Goal: Browse casually: Explore the website without a specific task or goal

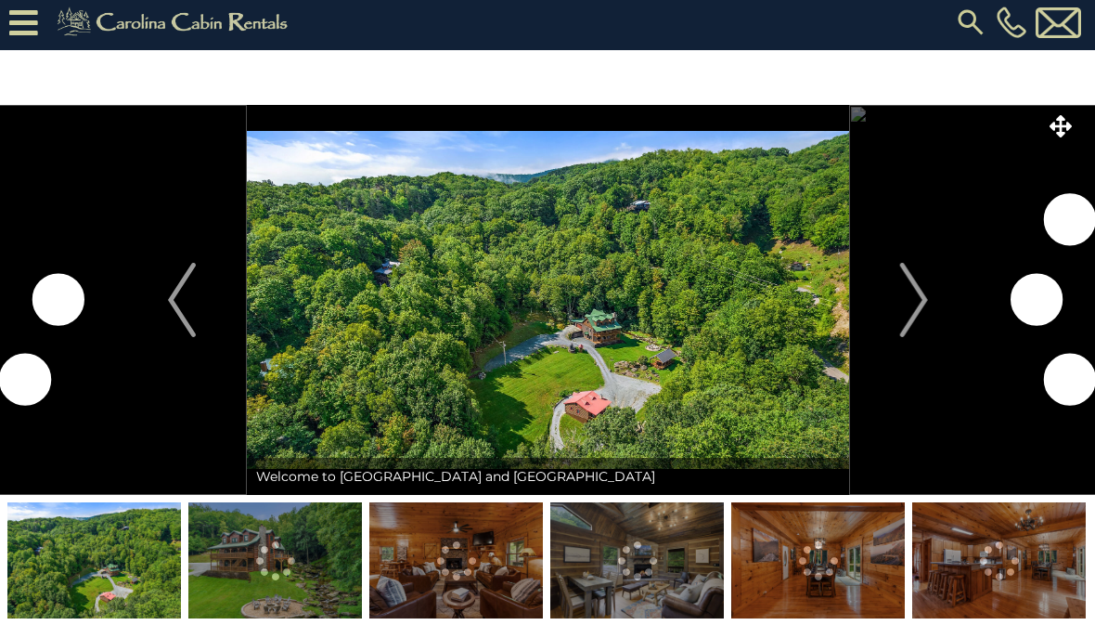
scroll to position [5, 0]
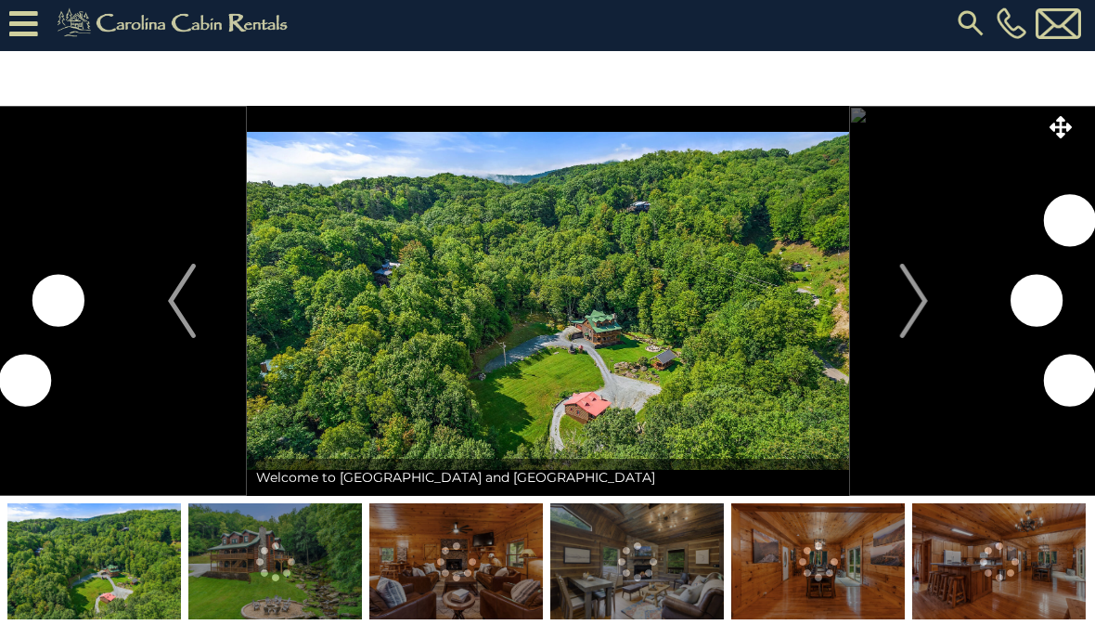
click at [920, 312] on img "Next" at bounding box center [913, 301] width 28 height 74
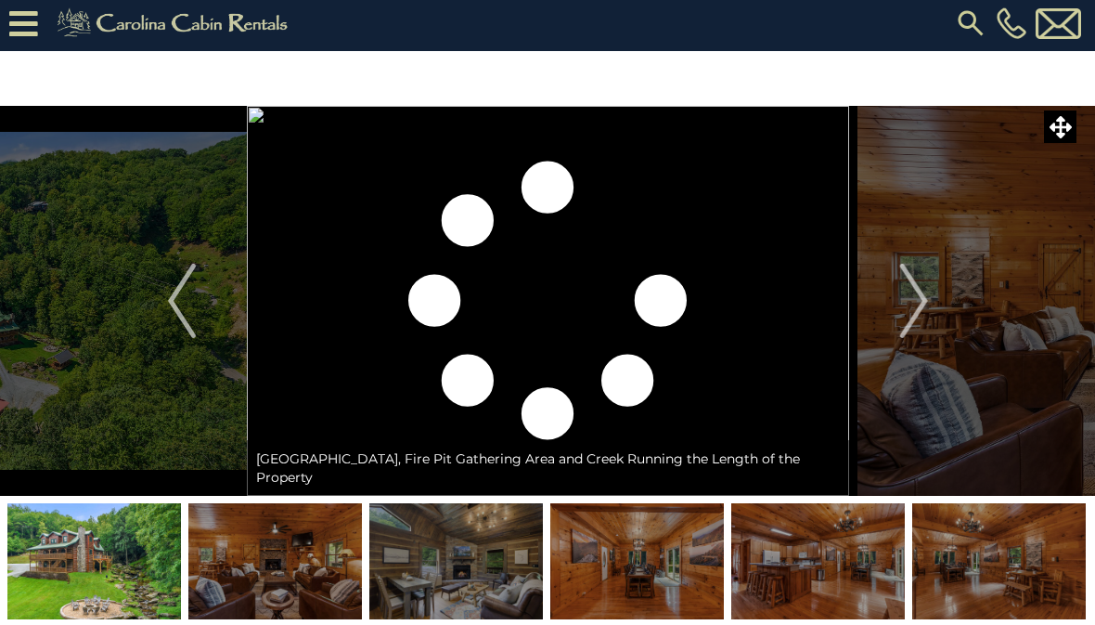
click at [920, 304] on img "Next" at bounding box center [913, 301] width 28 height 74
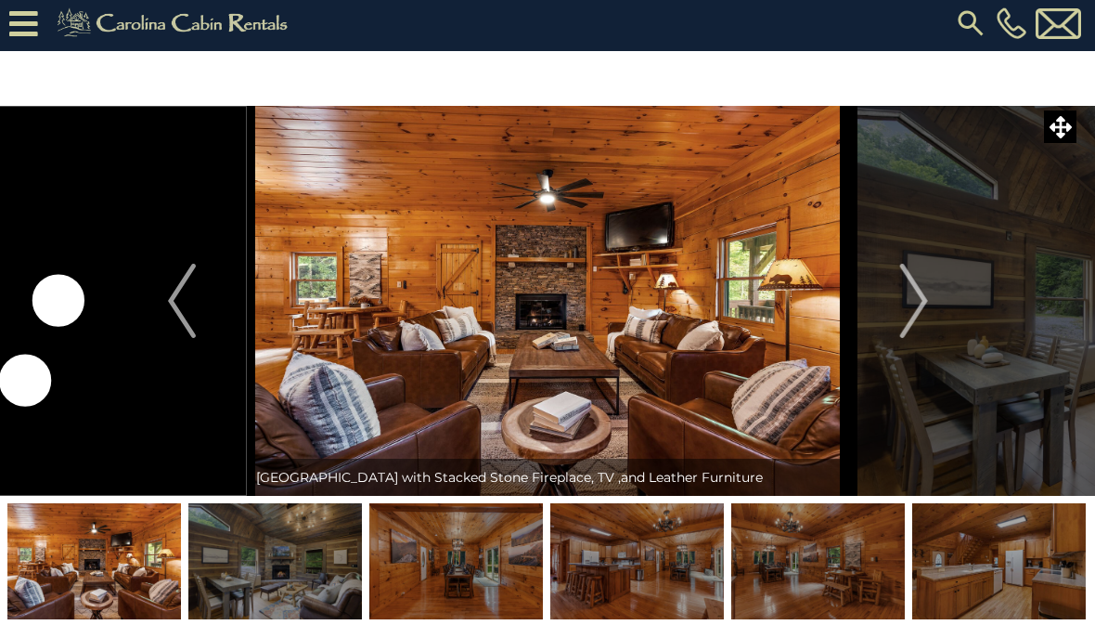
click at [922, 305] on img "Next" at bounding box center [913, 301] width 28 height 74
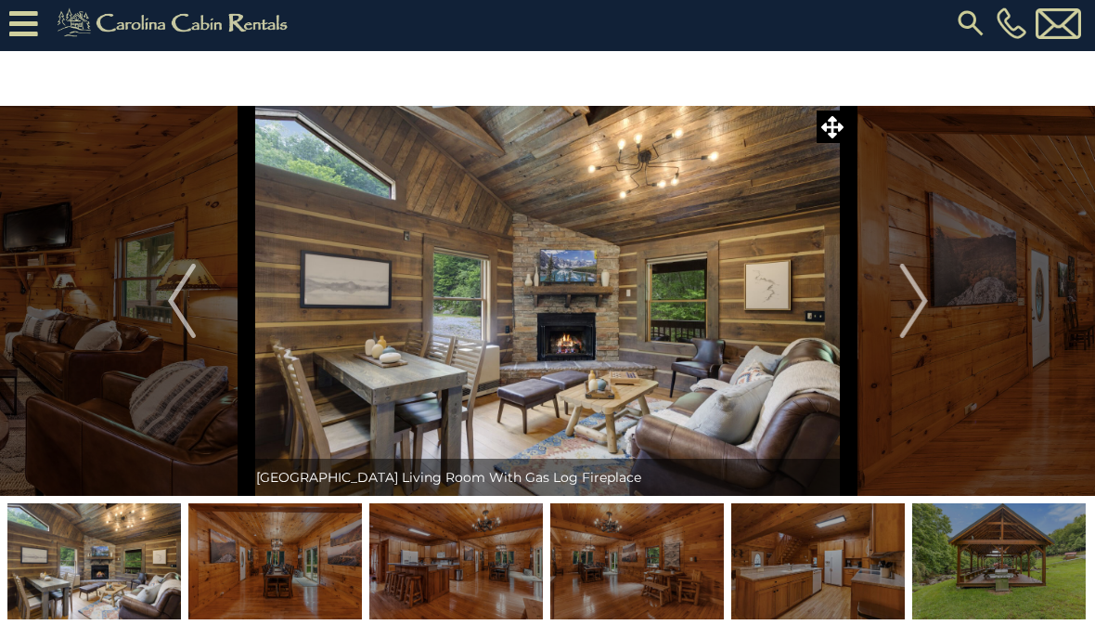
click at [922, 303] on img "Next" at bounding box center [913, 301] width 28 height 74
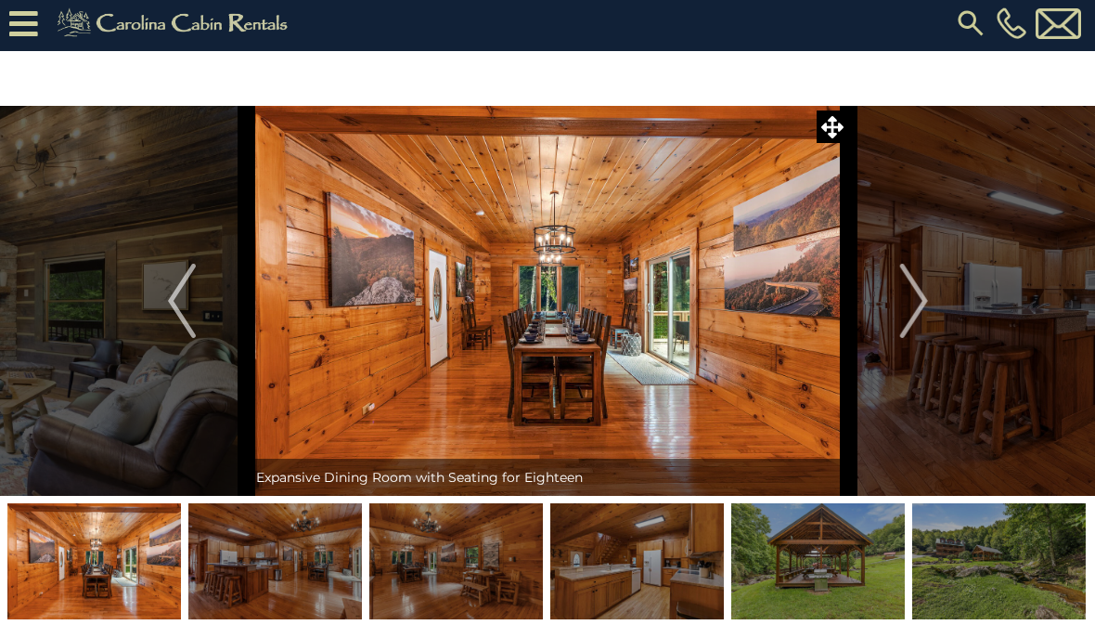
click at [911, 316] on img "Next" at bounding box center [913, 301] width 28 height 74
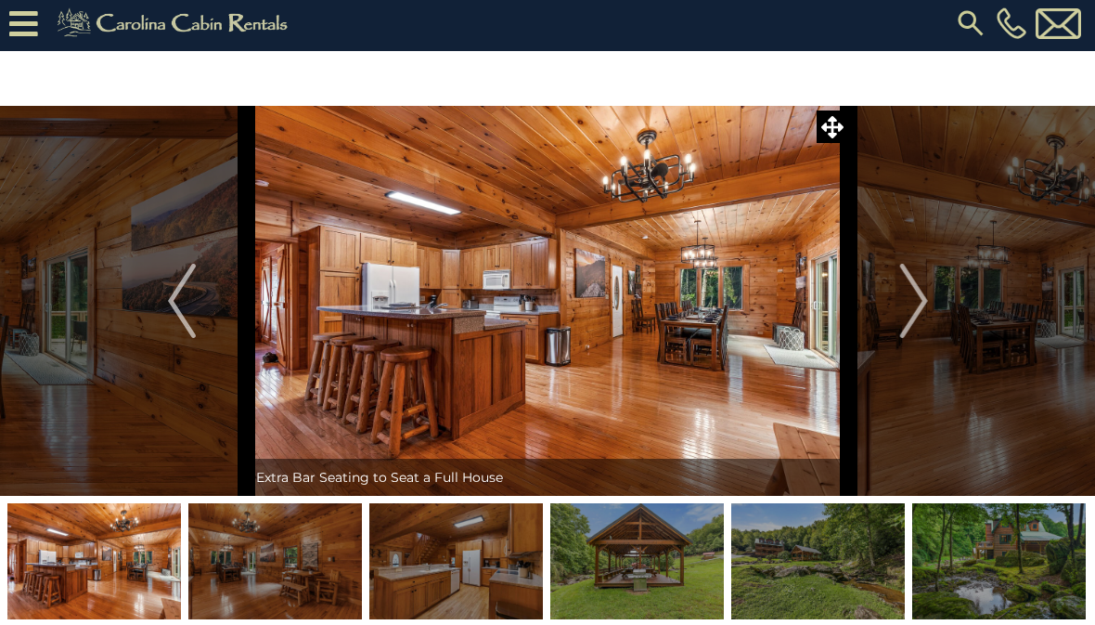
click at [911, 306] on img "Next" at bounding box center [913, 301] width 28 height 74
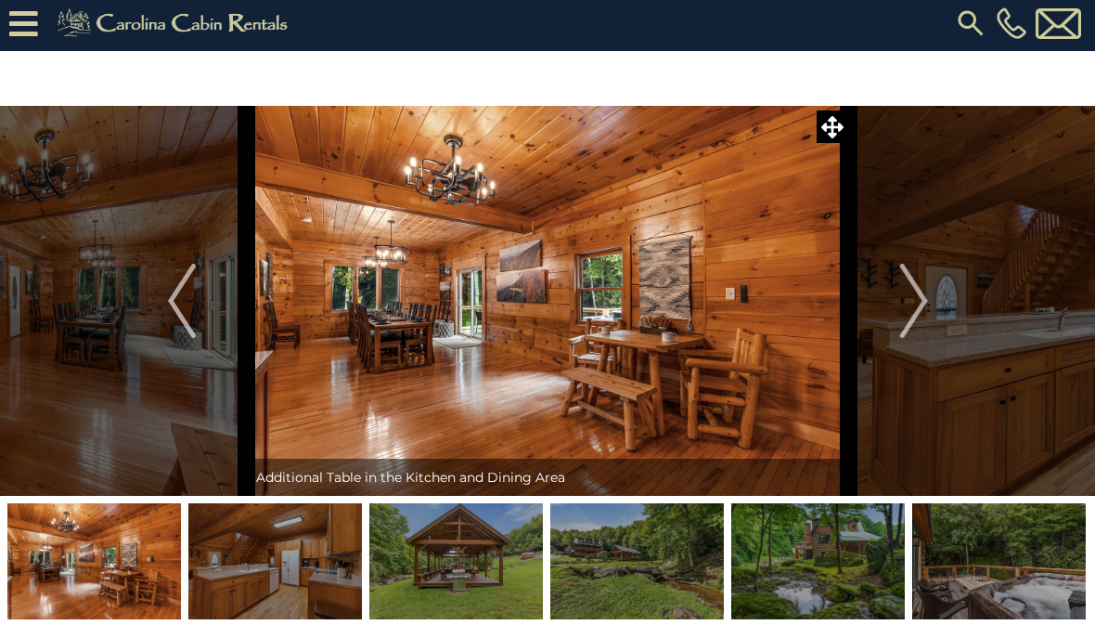
click at [923, 313] on img "Next" at bounding box center [913, 301] width 28 height 74
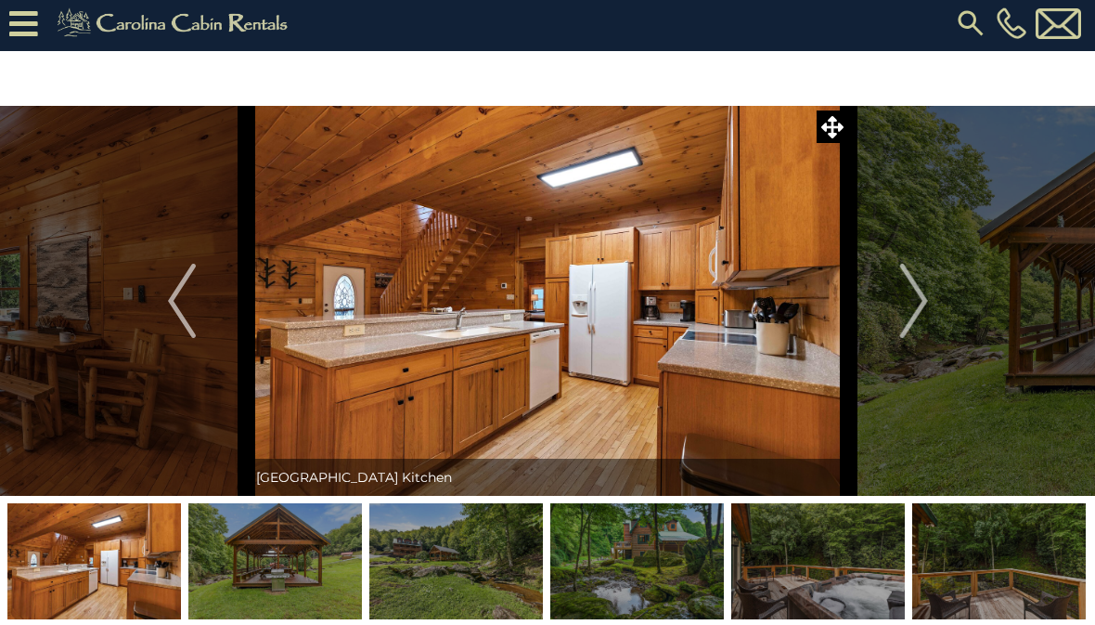
click at [906, 314] on img "Next" at bounding box center [913, 301] width 28 height 74
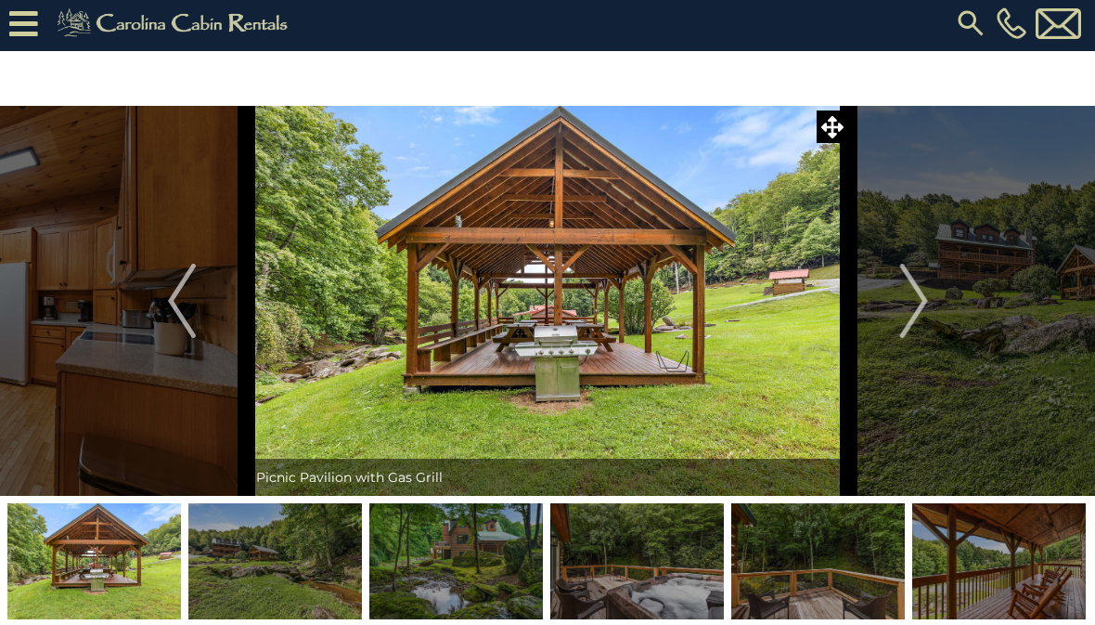
click at [924, 303] on img "Next" at bounding box center [913, 301] width 28 height 74
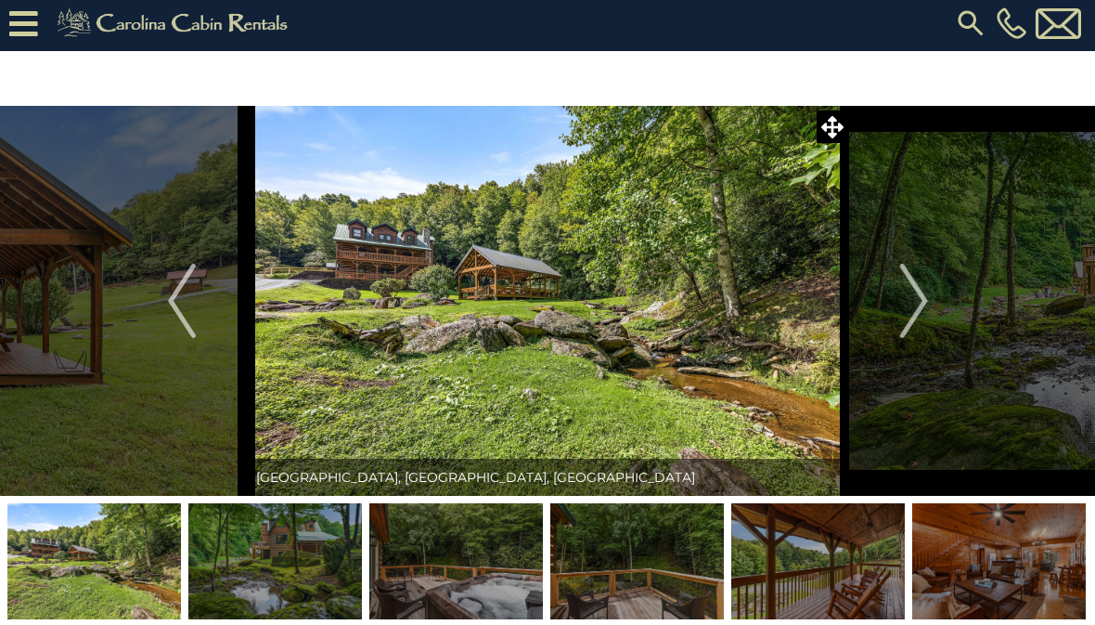
click at [919, 304] on img "Next" at bounding box center [913, 301] width 28 height 74
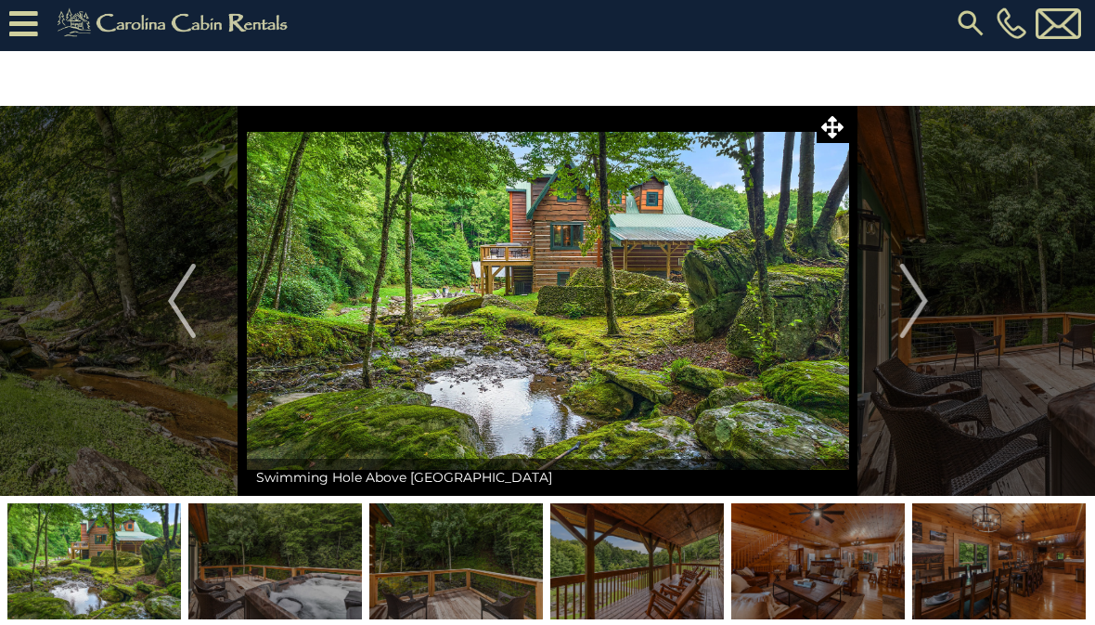
click at [926, 306] on img "Next" at bounding box center [913, 301] width 28 height 74
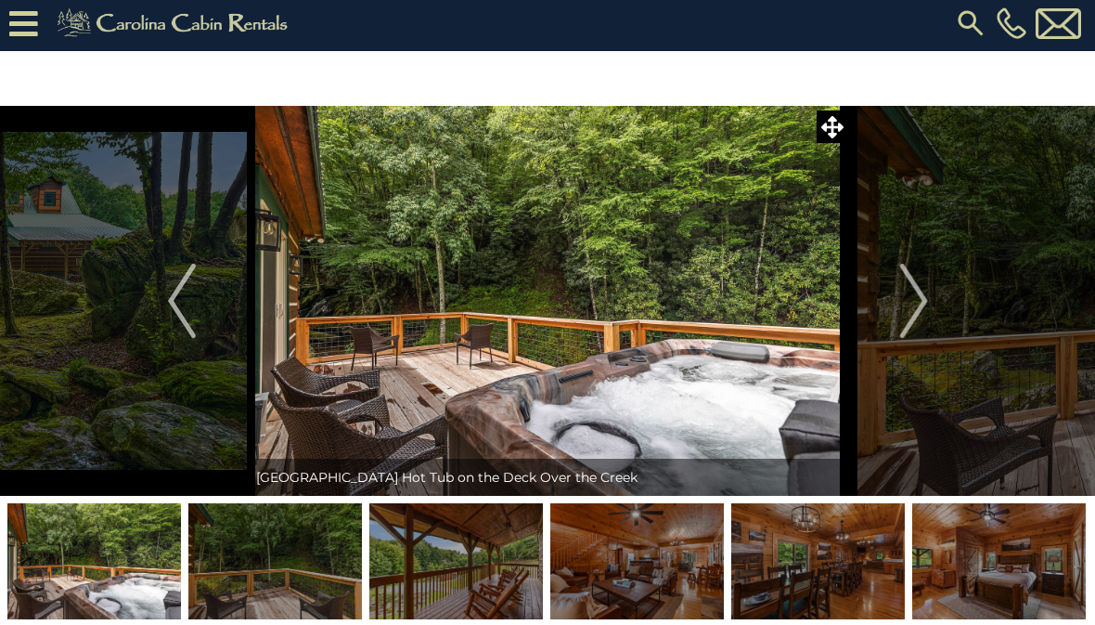
click at [927, 293] on img "Next" at bounding box center [913, 301] width 28 height 74
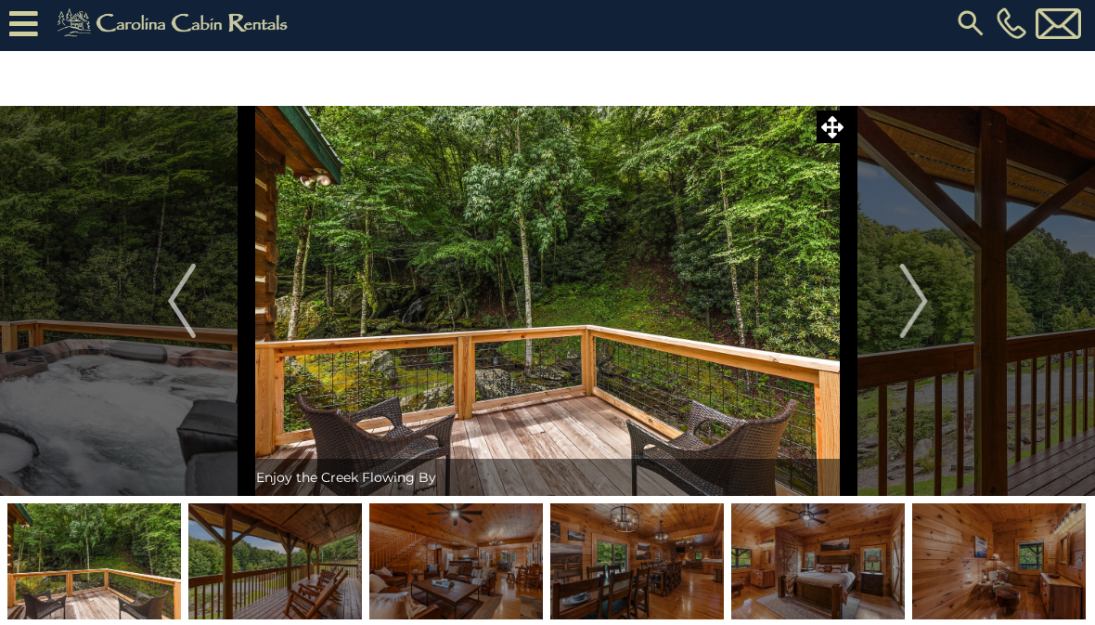
click at [918, 305] on img "Next" at bounding box center [913, 301] width 28 height 74
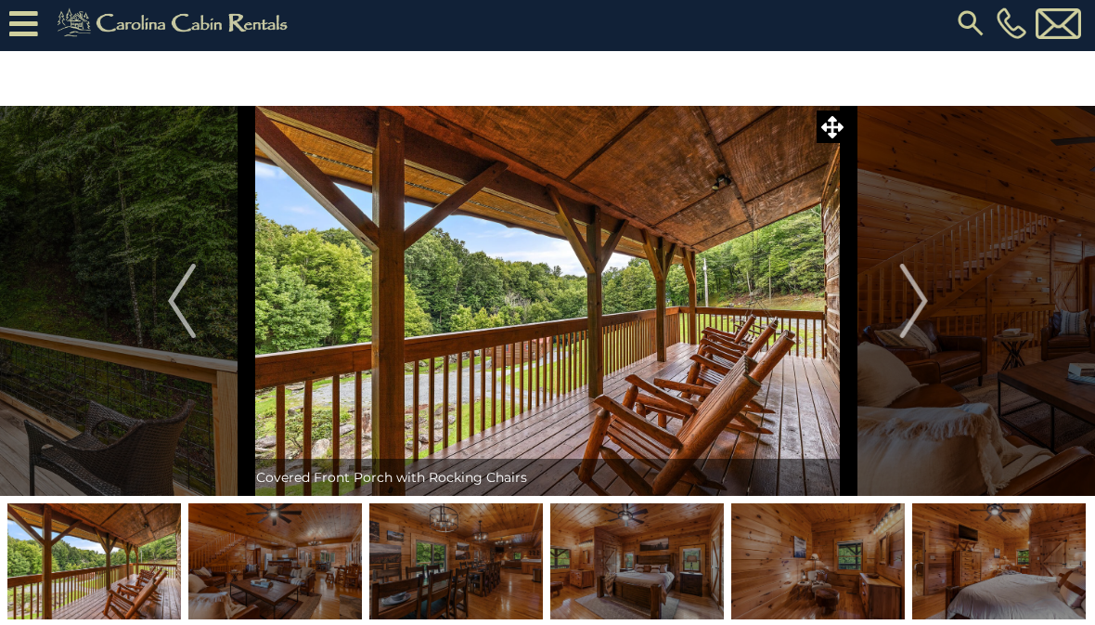
click at [922, 305] on img "Next" at bounding box center [913, 301] width 28 height 74
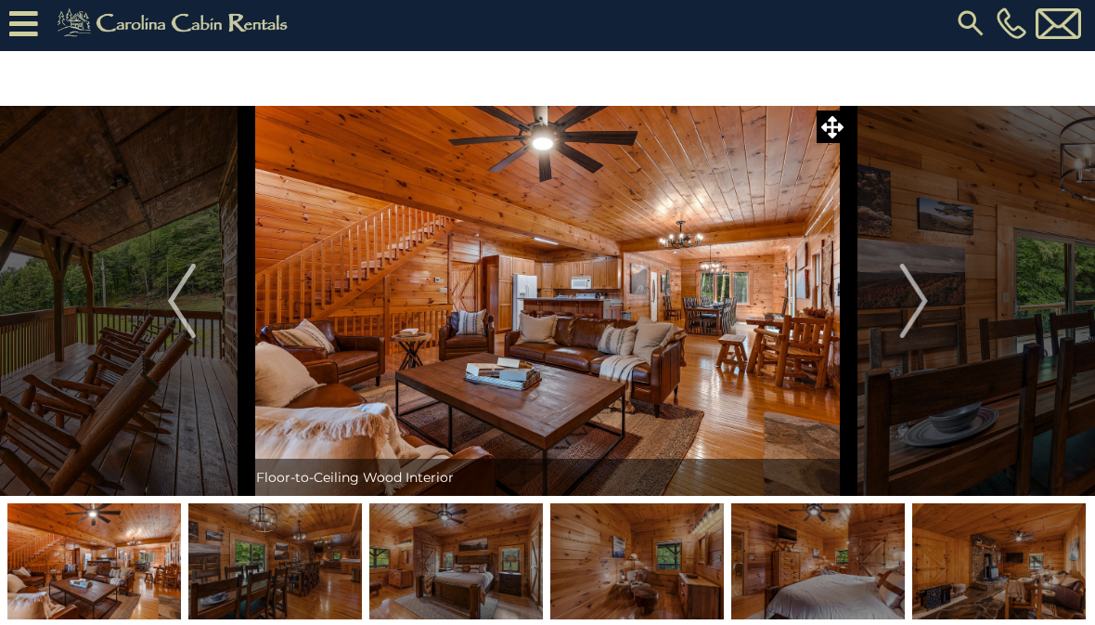
click at [919, 317] on img "Next" at bounding box center [913, 301] width 28 height 74
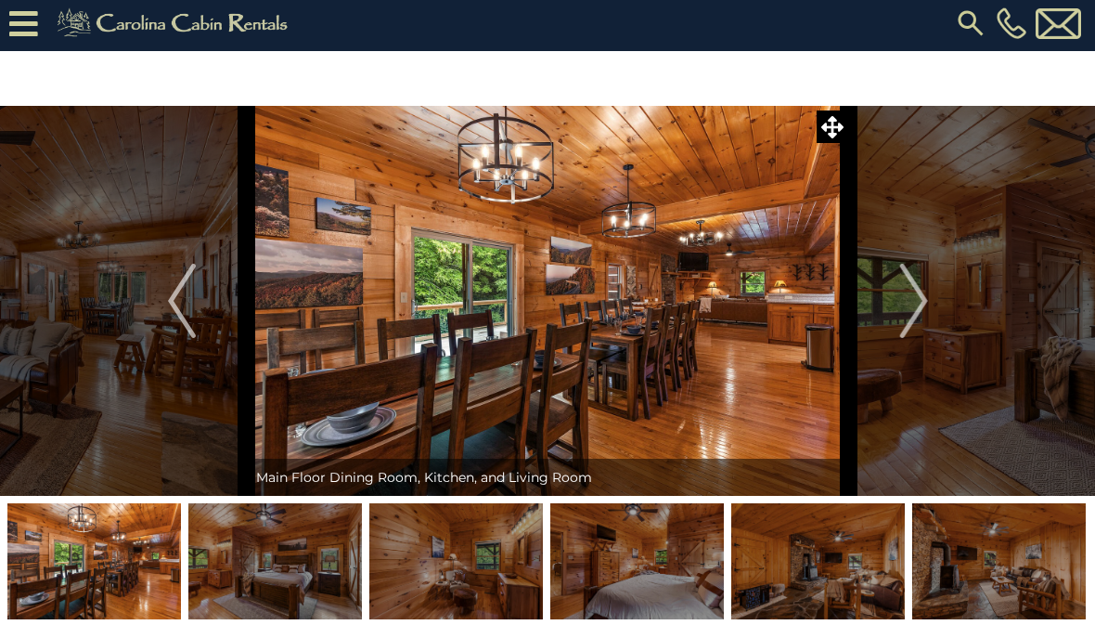
click at [914, 309] on img "Next" at bounding box center [913, 301] width 28 height 74
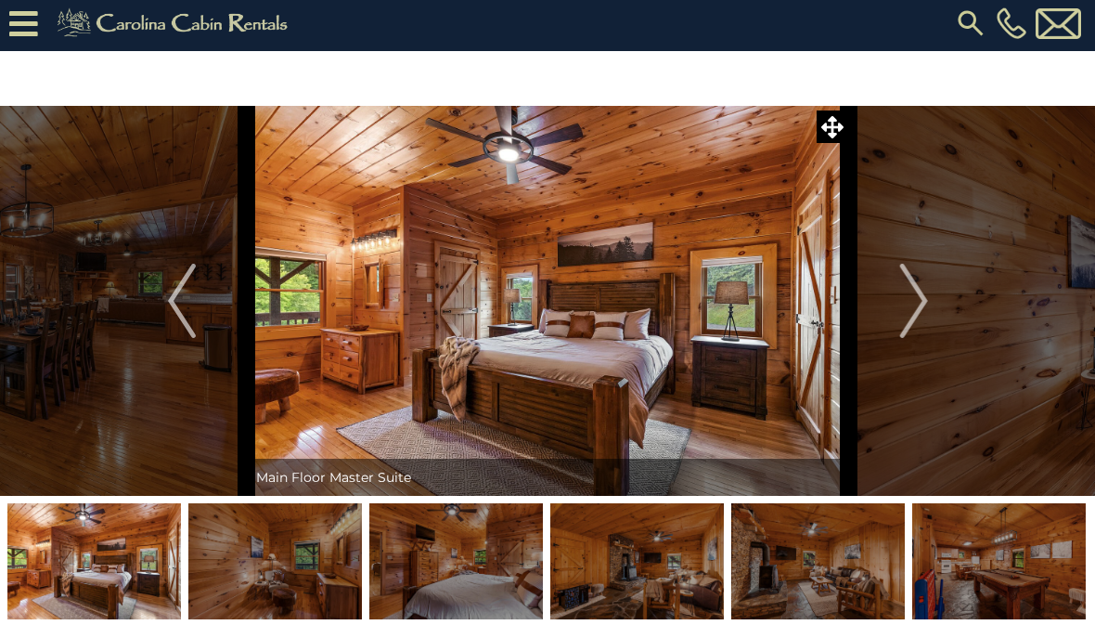
click at [916, 306] on img "Next" at bounding box center [913, 301] width 28 height 74
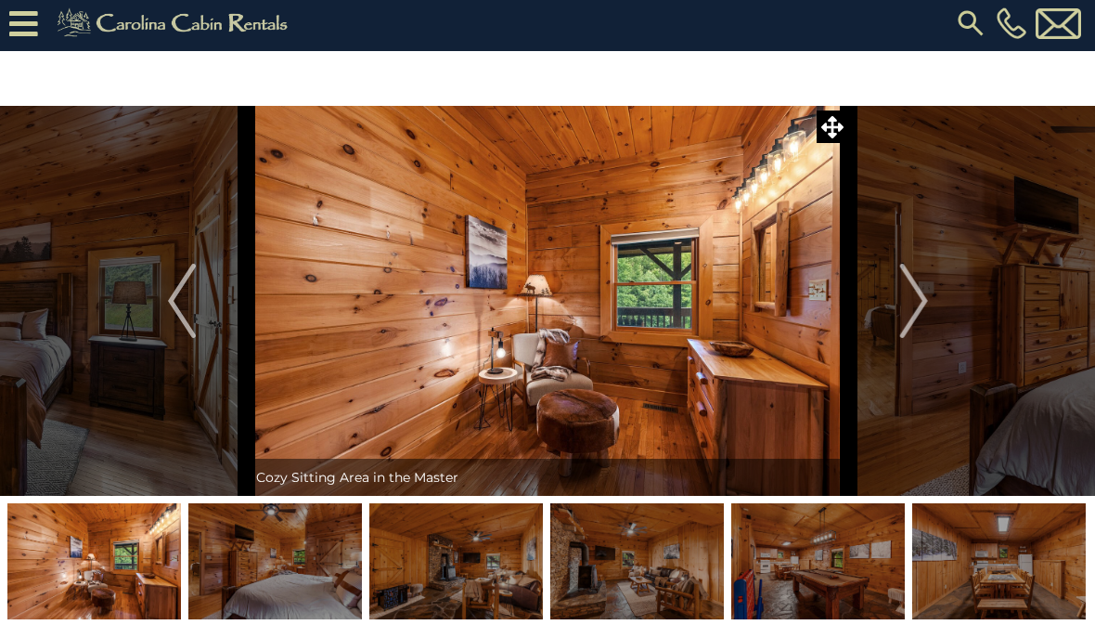
click at [922, 310] on img "Next" at bounding box center [913, 301] width 28 height 74
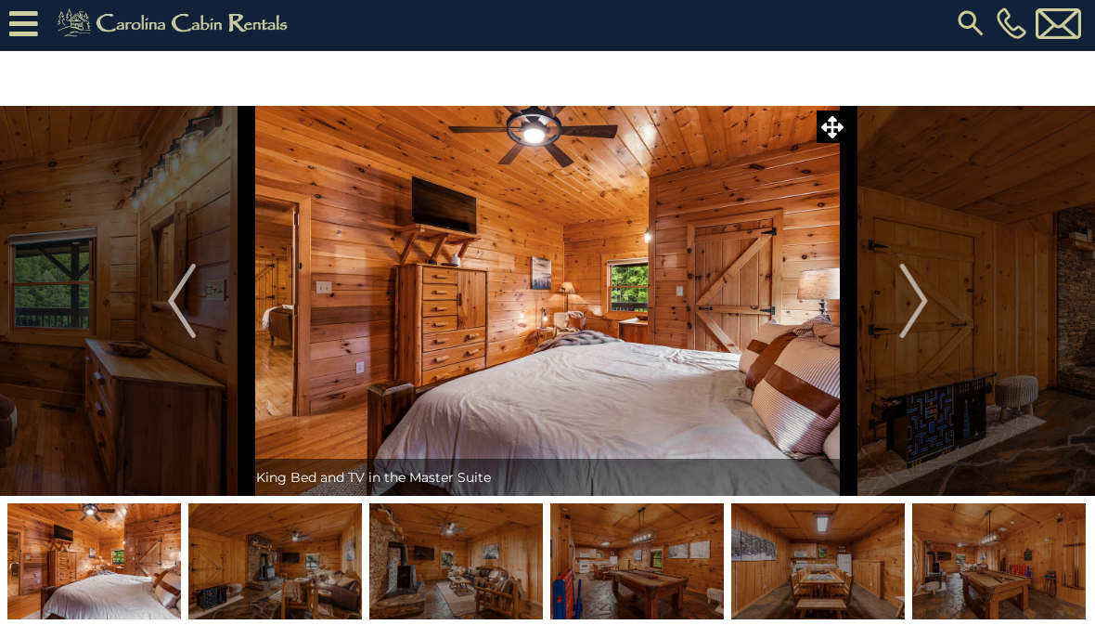
click at [914, 315] on img "Next" at bounding box center [913, 301] width 28 height 74
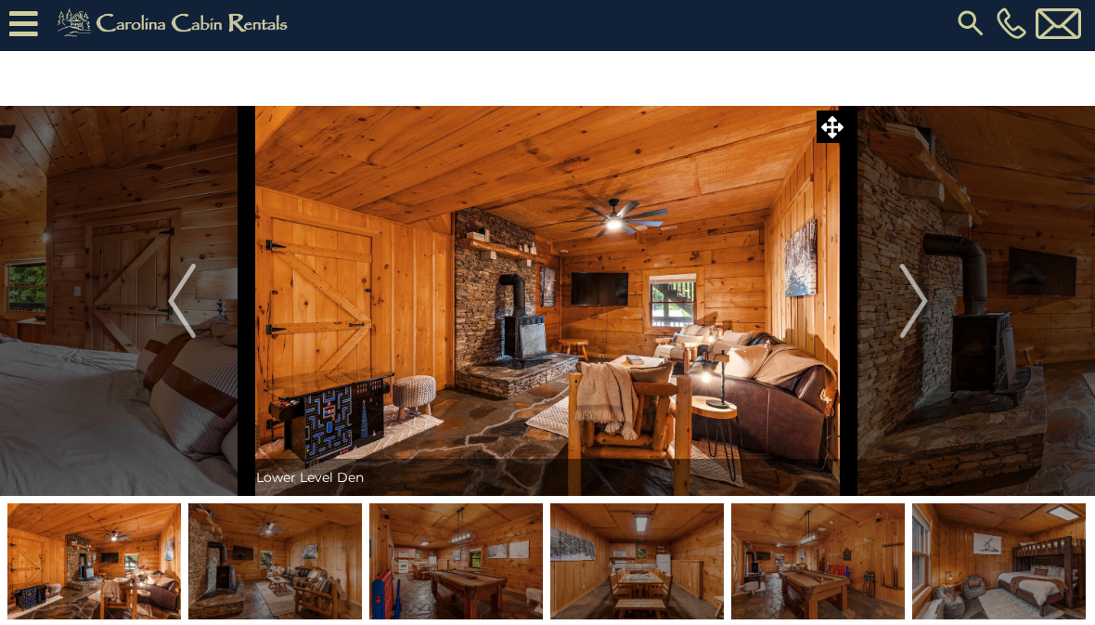
click at [917, 306] on img "Next" at bounding box center [913, 301] width 28 height 74
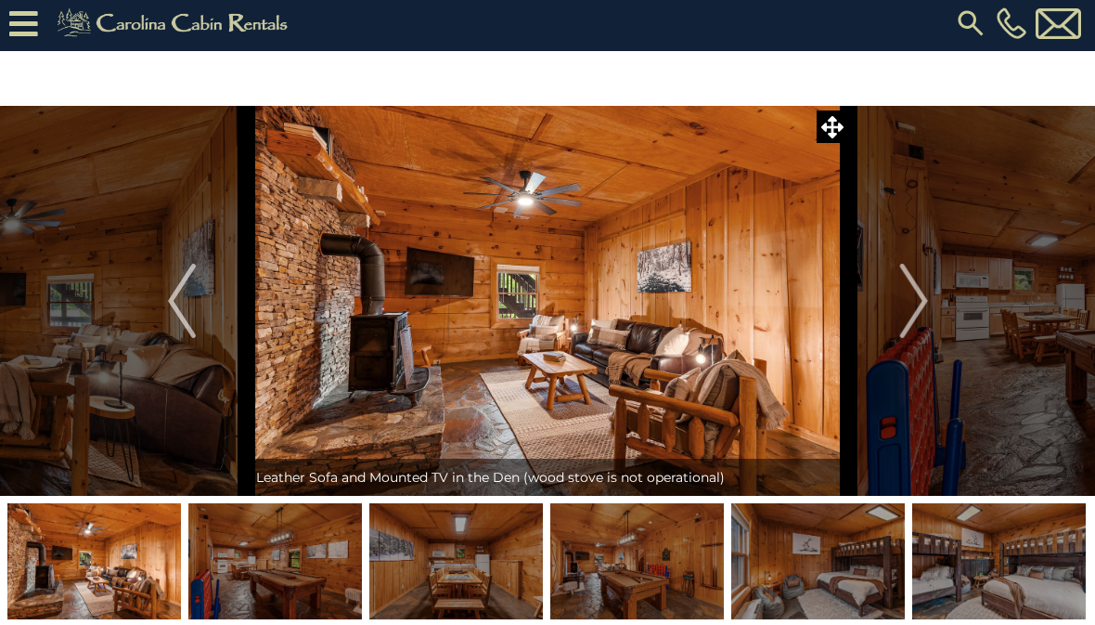
click at [921, 309] on img "Next" at bounding box center [913, 301] width 28 height 74
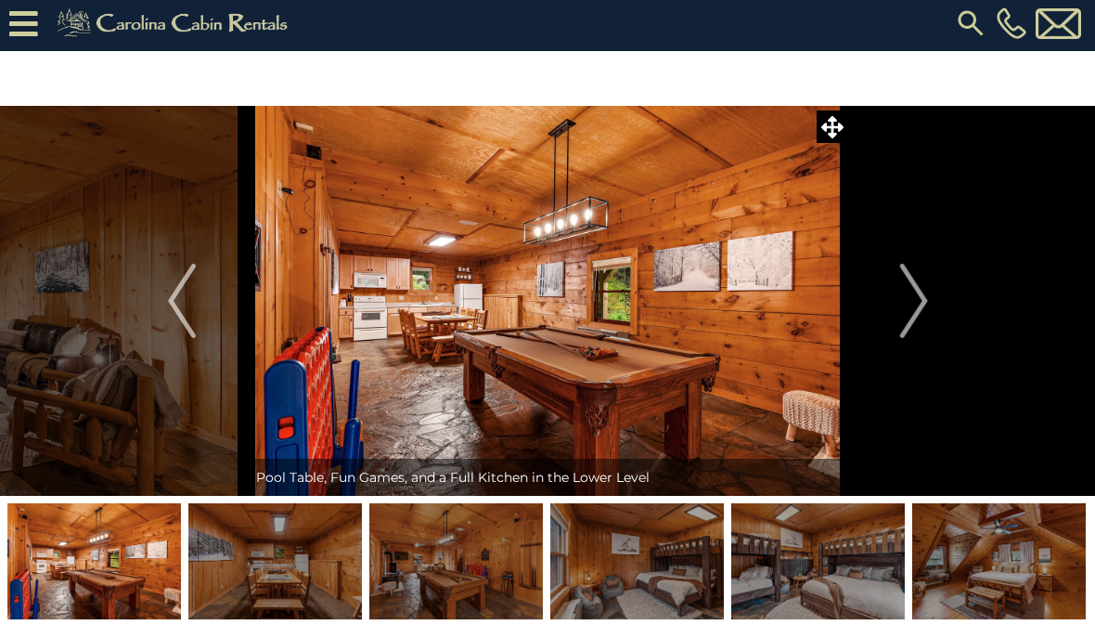
click at [910, 308] on img "Next" at bounding box center [913, 301] width 28 height 74
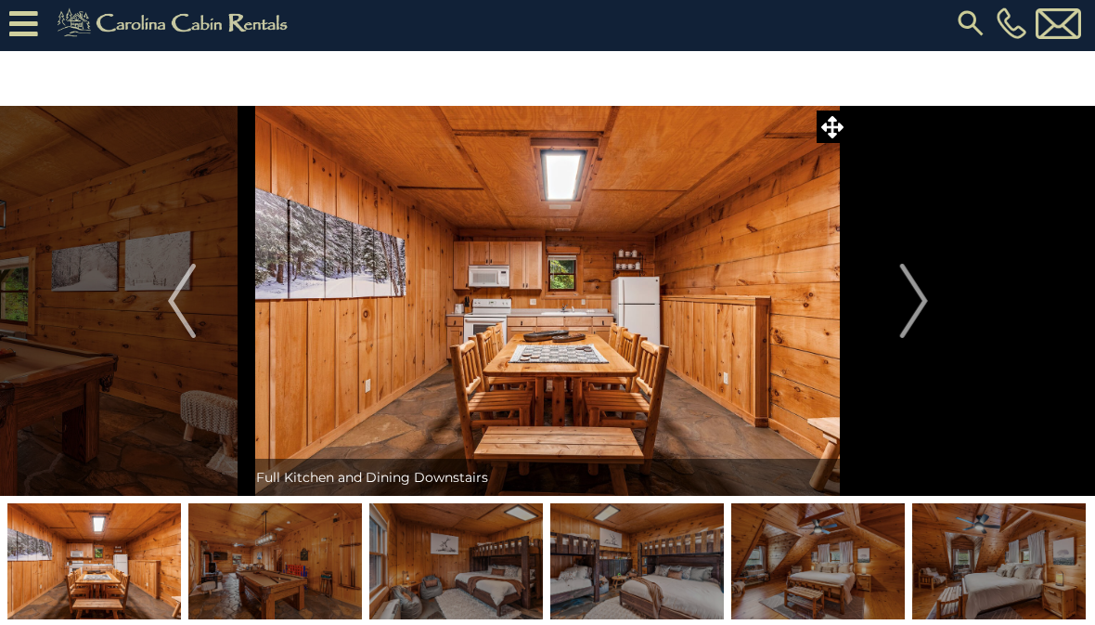
click at [909, 314] on img "Next" at bounding box center [913, 301] width 28 height 74
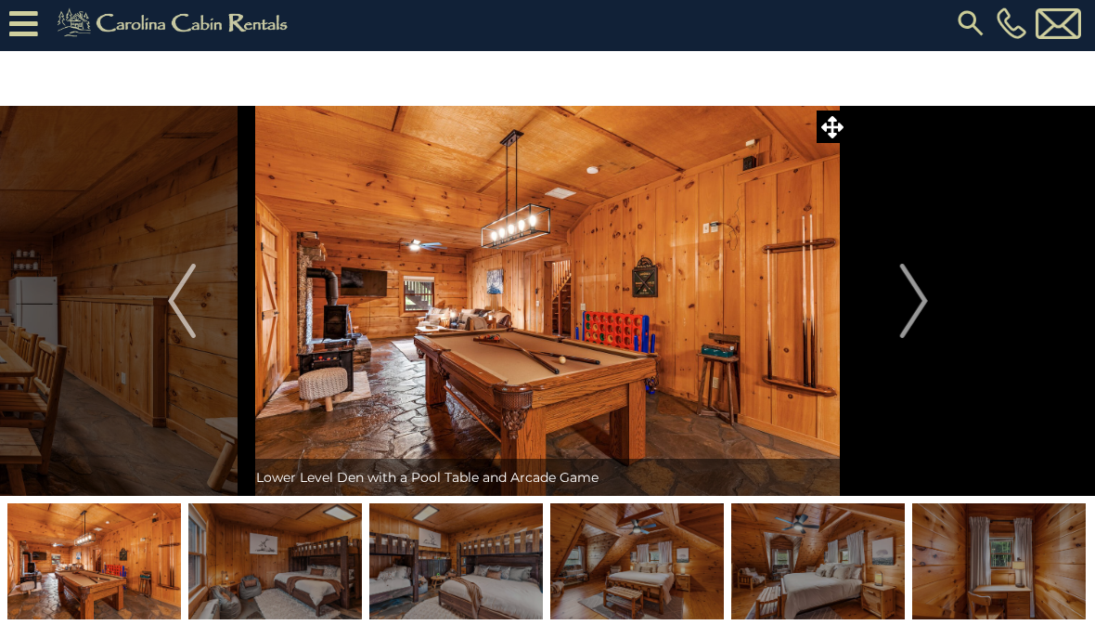
click at [914, 305] on img "Next" at bounding box center [913, 301] width 28 height 74
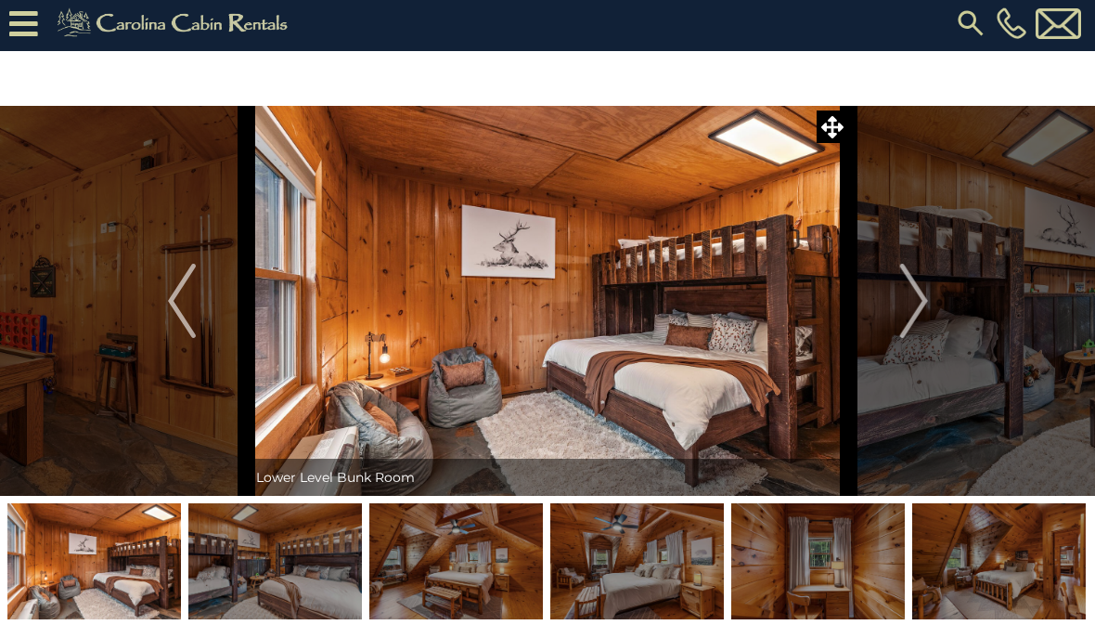
click at [919, 313] on img "Next" at bounding box center [913, 301] width 28 height 74
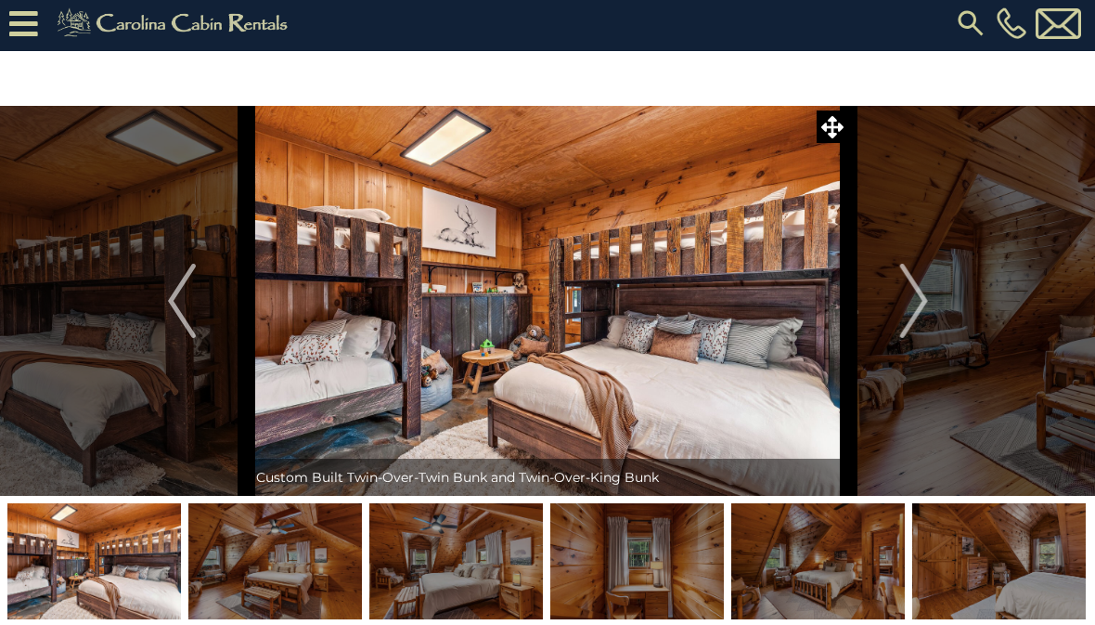
click at [913, 316] on img "Next" at bounding box center [913, 301] width 28 height 74
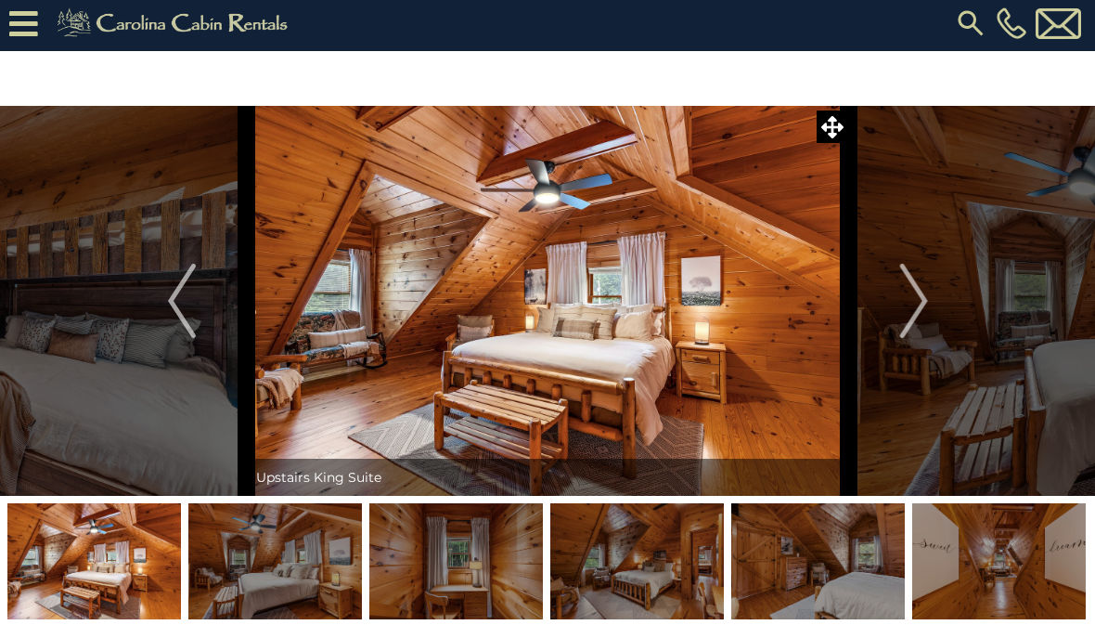
click at [924, 307] on img "Next" at bounding box center [913, 301] width 28 height 74
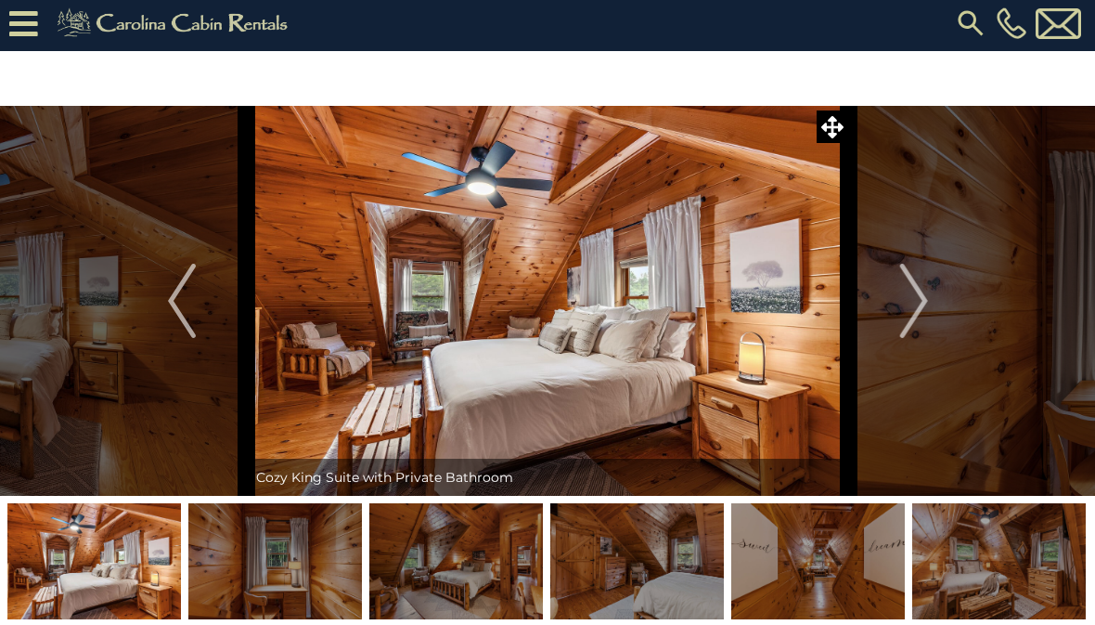
click at [919, 303] on img "Next" at bounding box center [913, 301] width 28 height 74
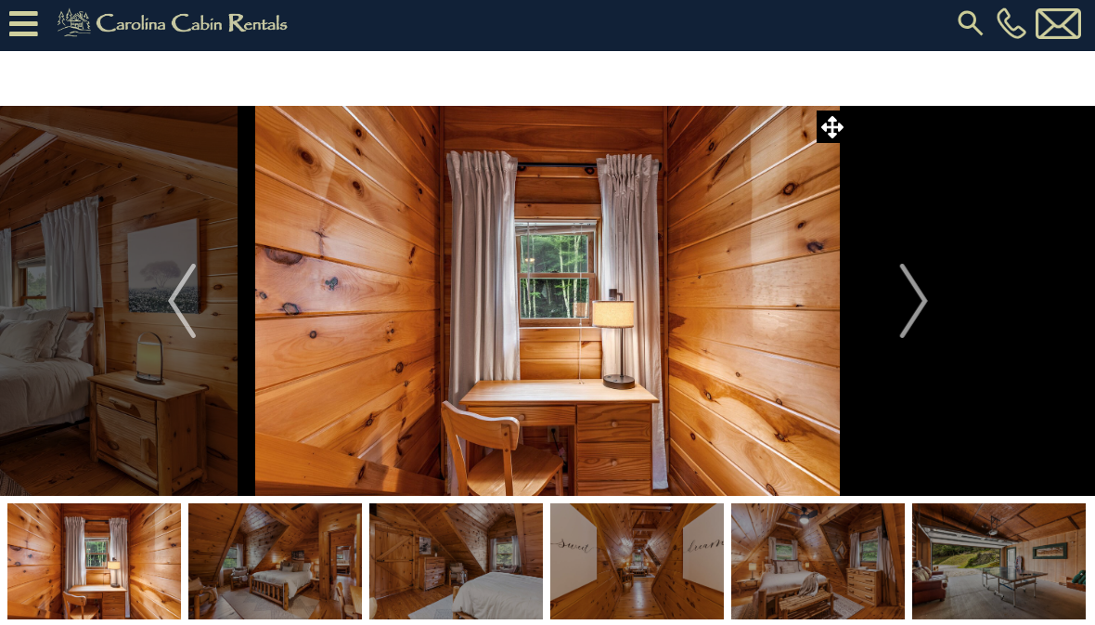
click at [910, 316] on img "Next" at bounding box center [913, 301] width 28 height 74
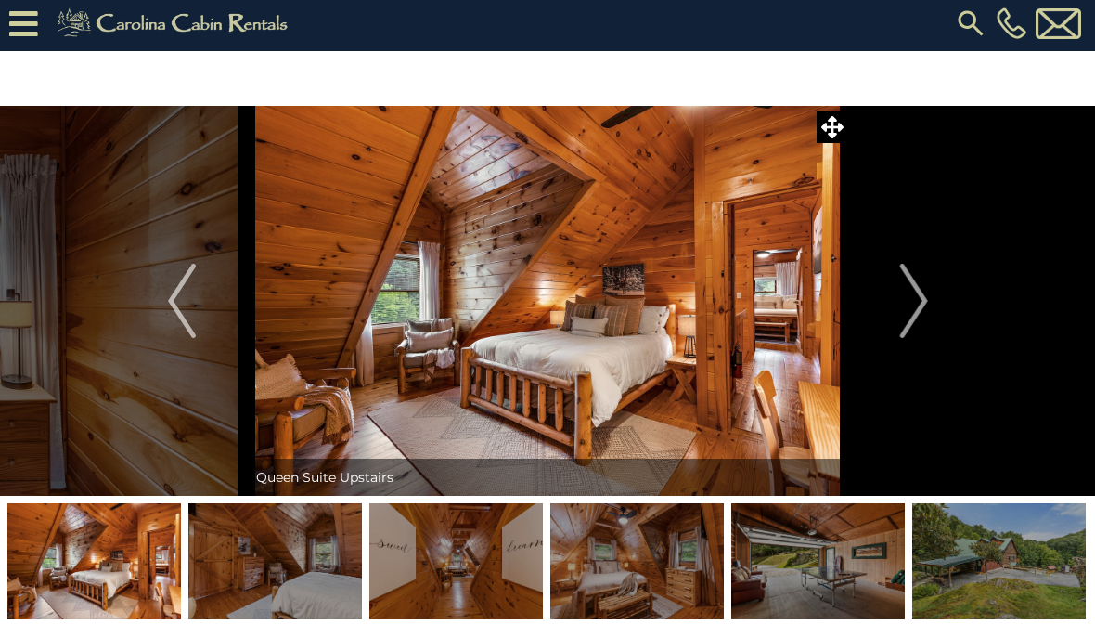
click at [922, 309] on img "Next" at bounding box center [913, 301] width 28 height 74
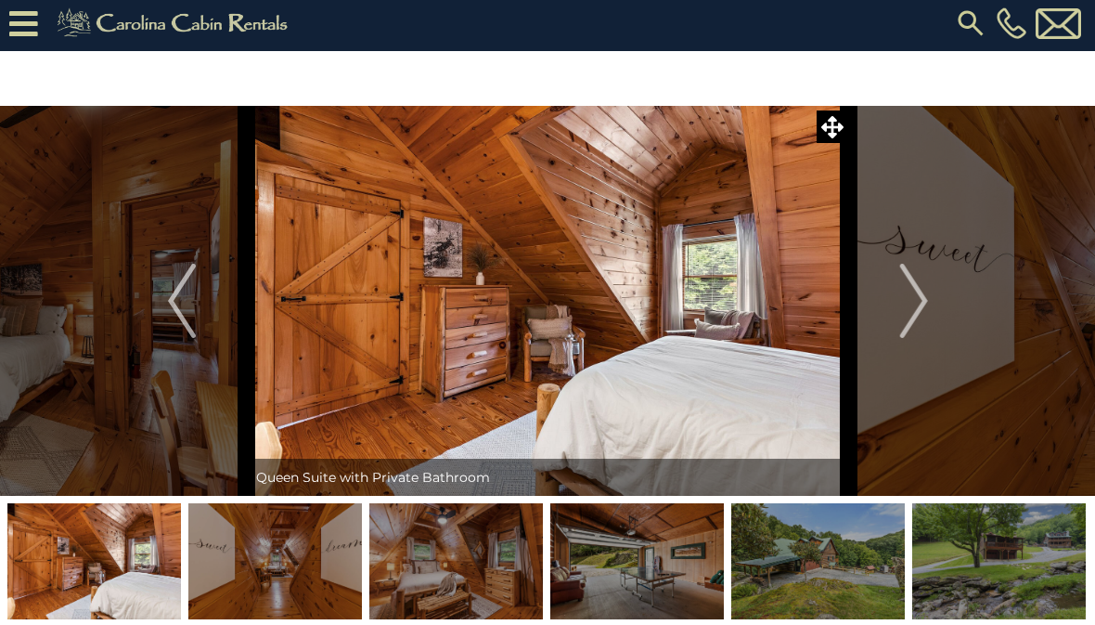
click at [922, 308] on img "Next" at bounding box center [913, 301] width 28 height 74
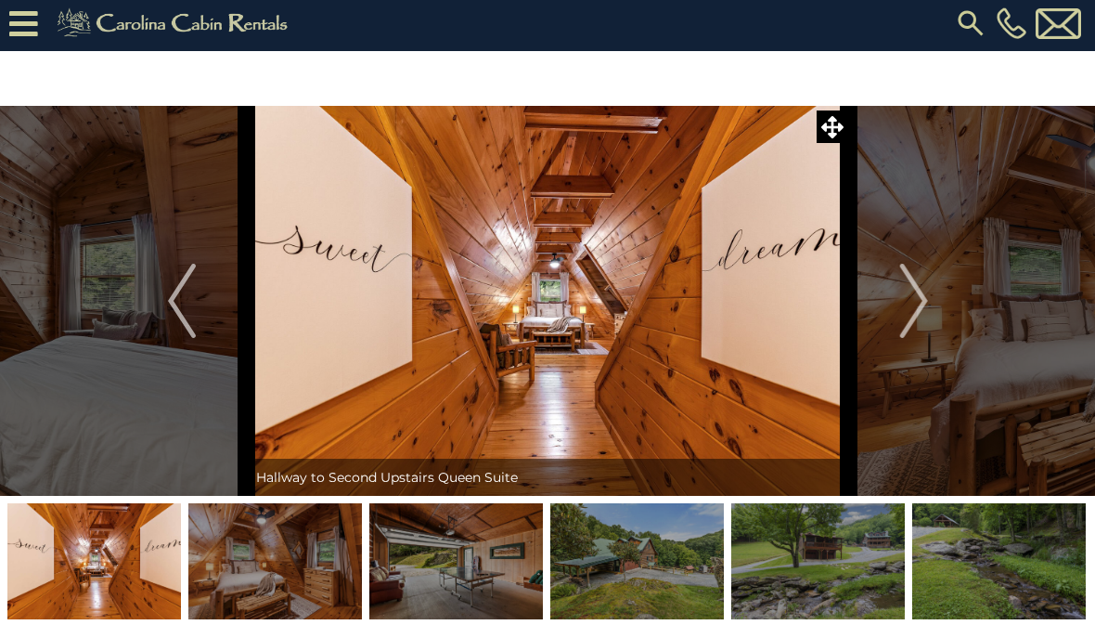
click at [919, 307] on img "Next" at bounding box center [913, 301] width 28 height 74
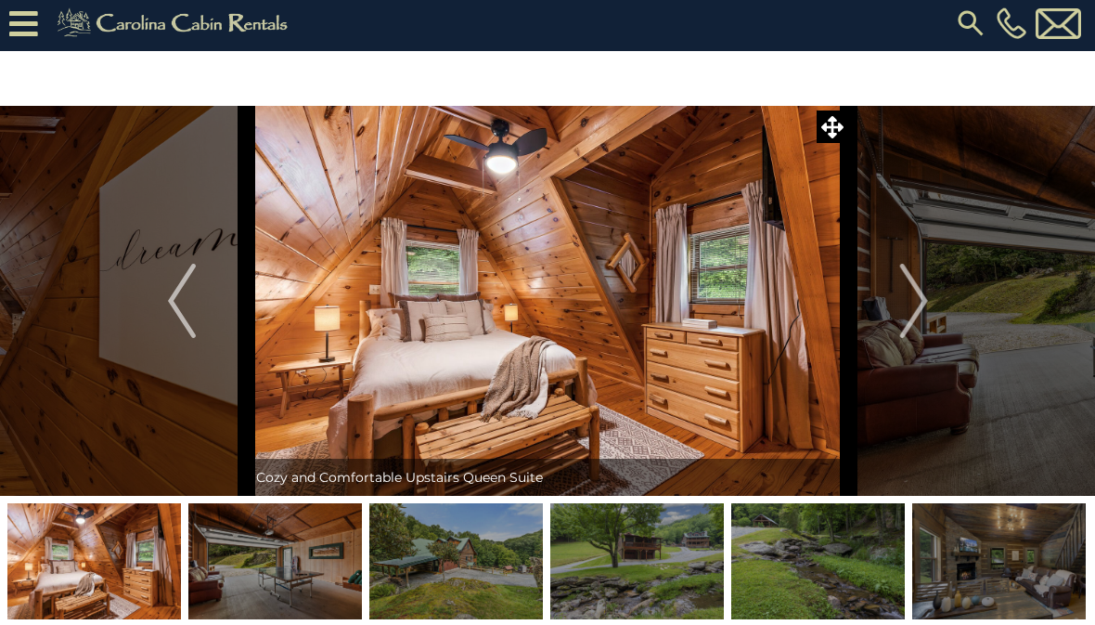
click at [926, 304] on img "Next" at bounding box center [913, 301] width 28 height 74
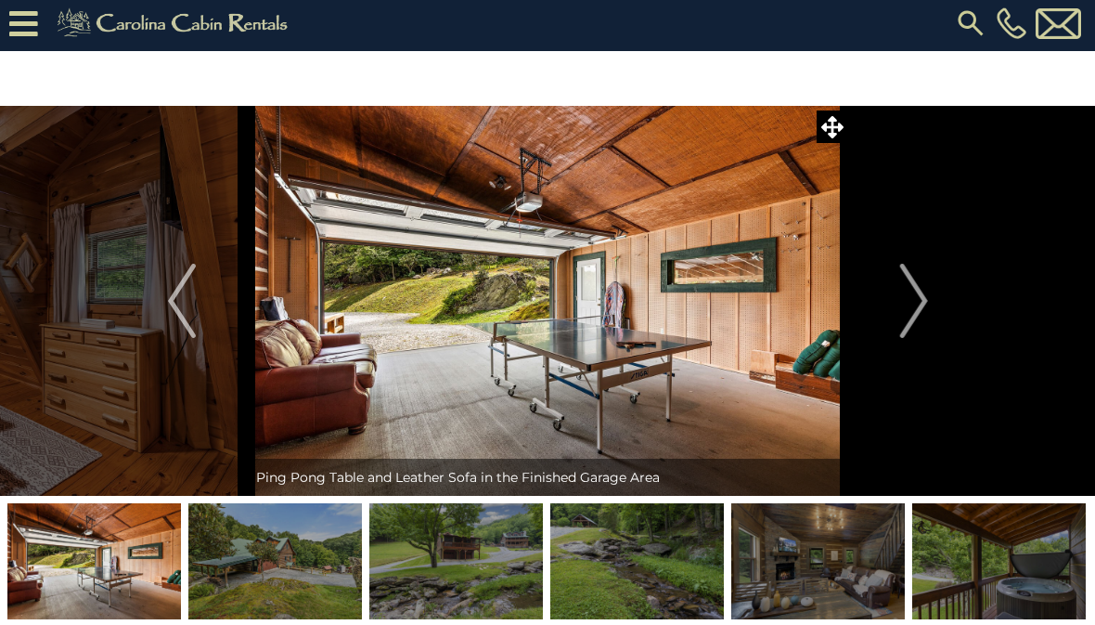
click at [916, 308] on img "Next" at bounding box center [913, 301] width 28 height 74
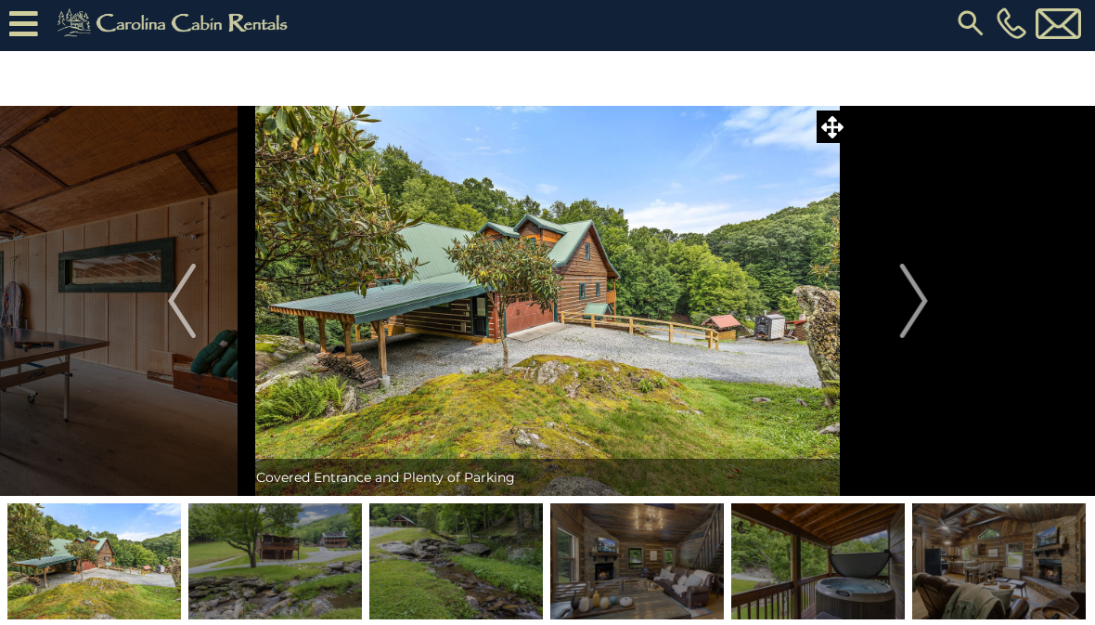
click at [913, 304] on img "Next" at bounding box center [913, 301] width 28 height 74
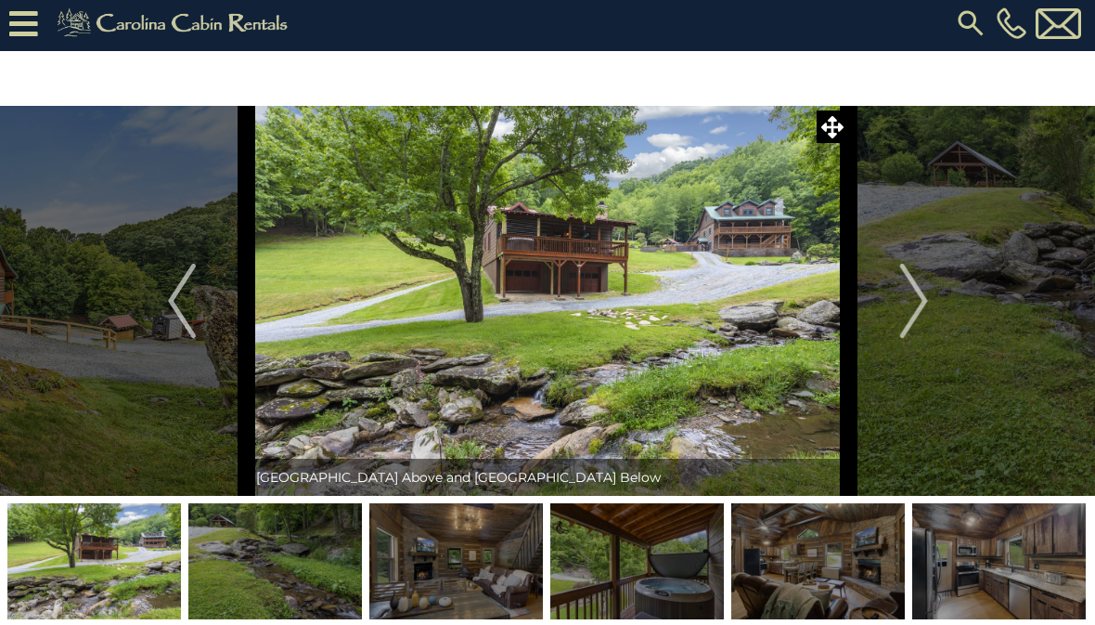
click at [911, 305] on img "Next" at bounding box center [913, 301] width 28 height 74
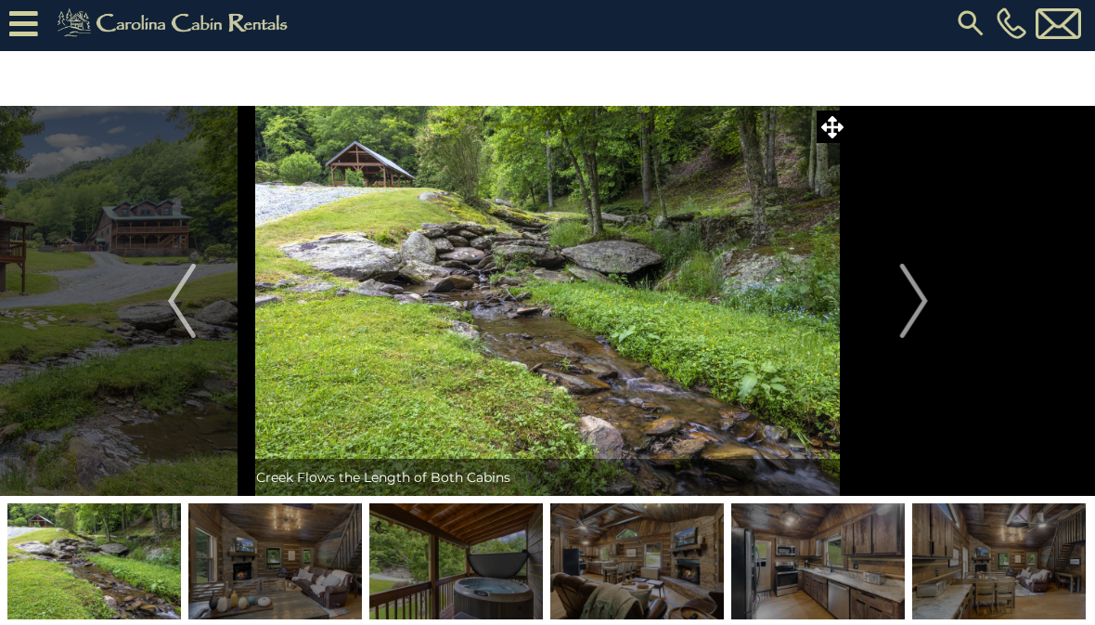
click at [920, 308] on img "Next" at bounding box center [913, 301] width 28 height 74
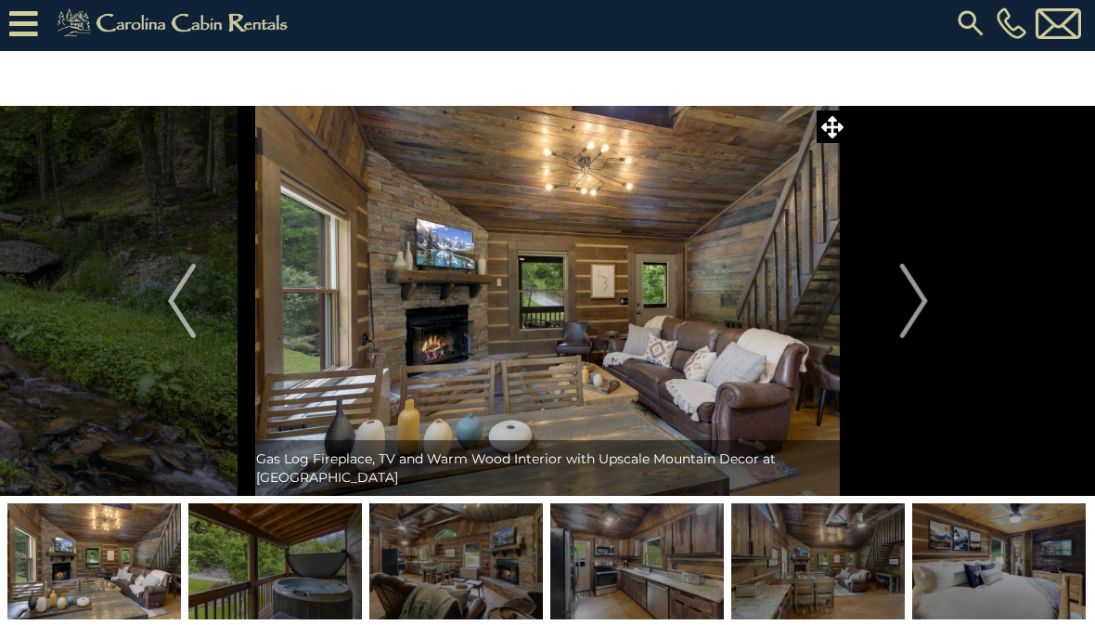
click at [175, 306] on img "Previous" at bounding box center [182, 301] width 28 height 74
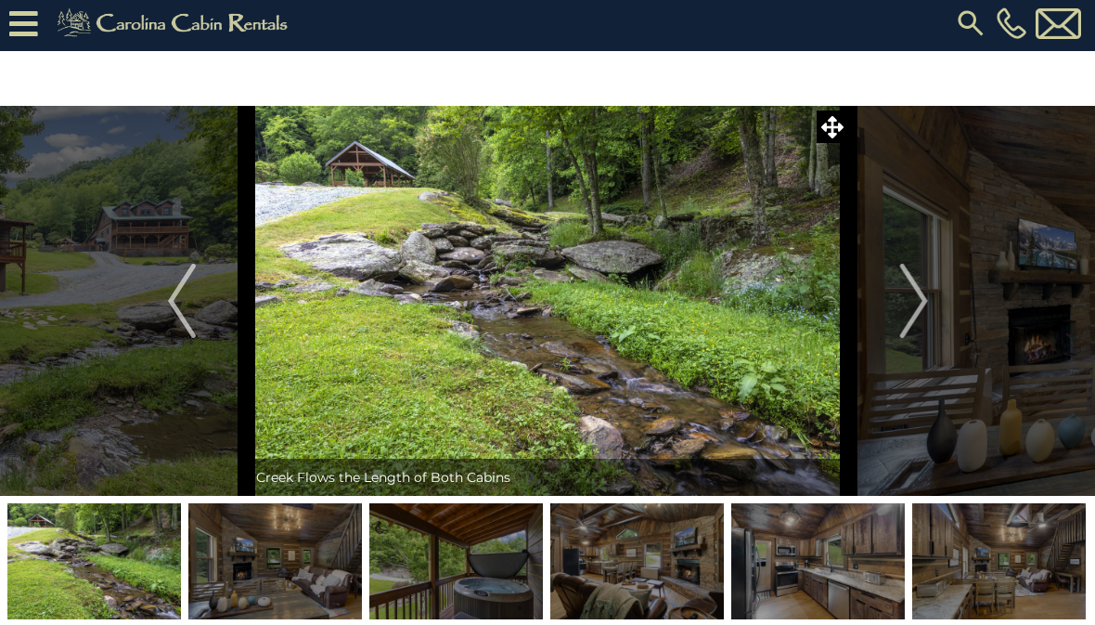
click at [175, 302] on img "Previous" at bounding box center [182, 301] width 28 height 74
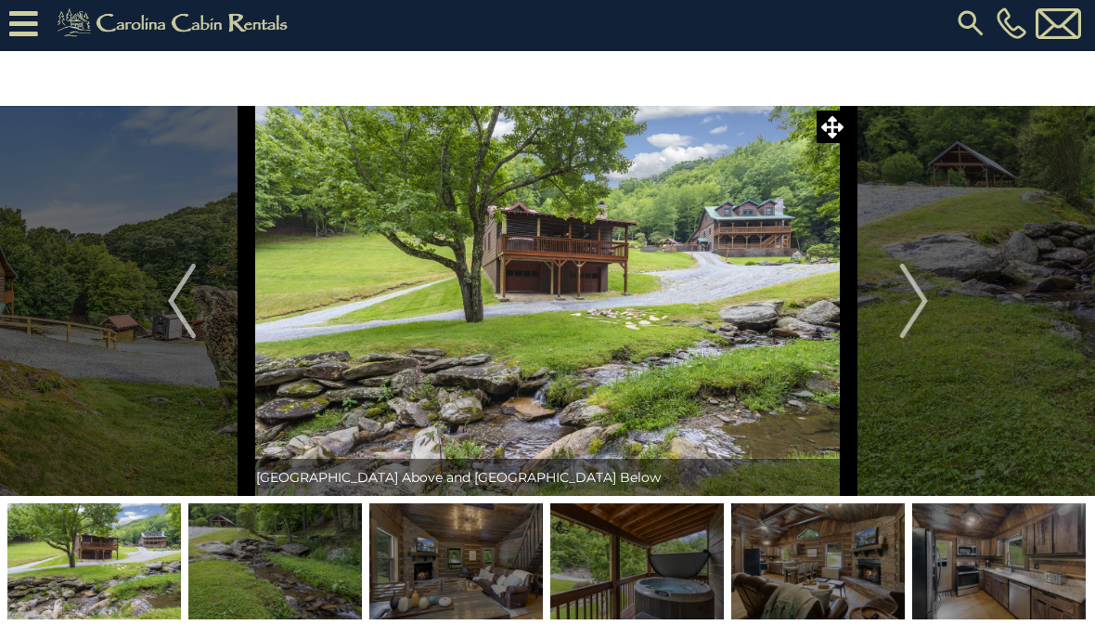
click at [921, 300] on img "Next" at bounding box center [913, 301] width 28 height 74
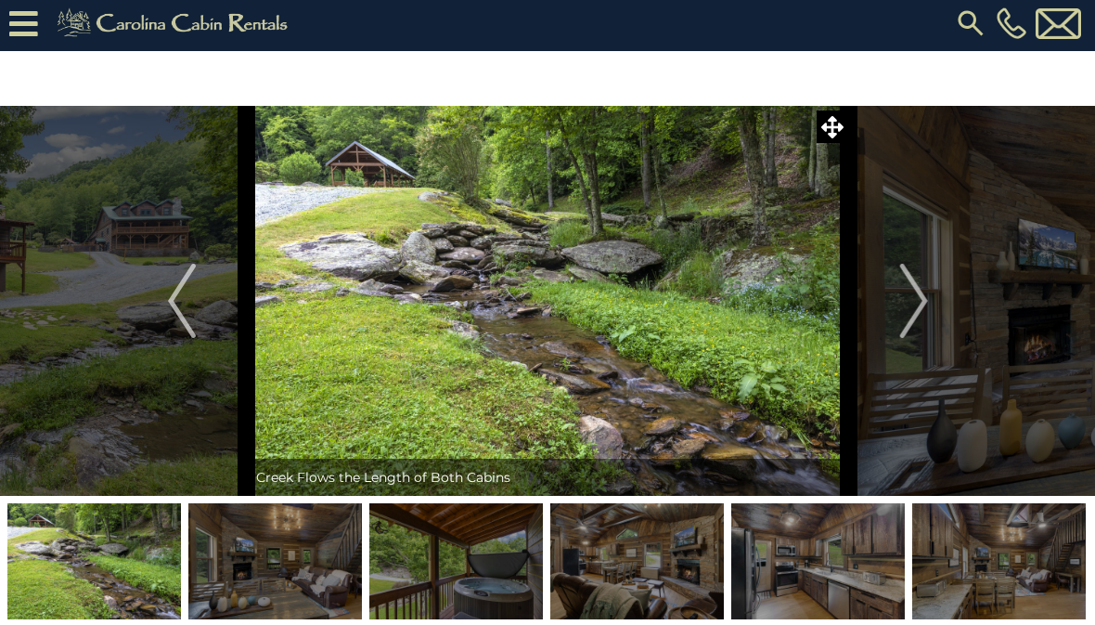
click at [912, 310] on img "Next" at bounding box center [913, 301] width 28 height 74
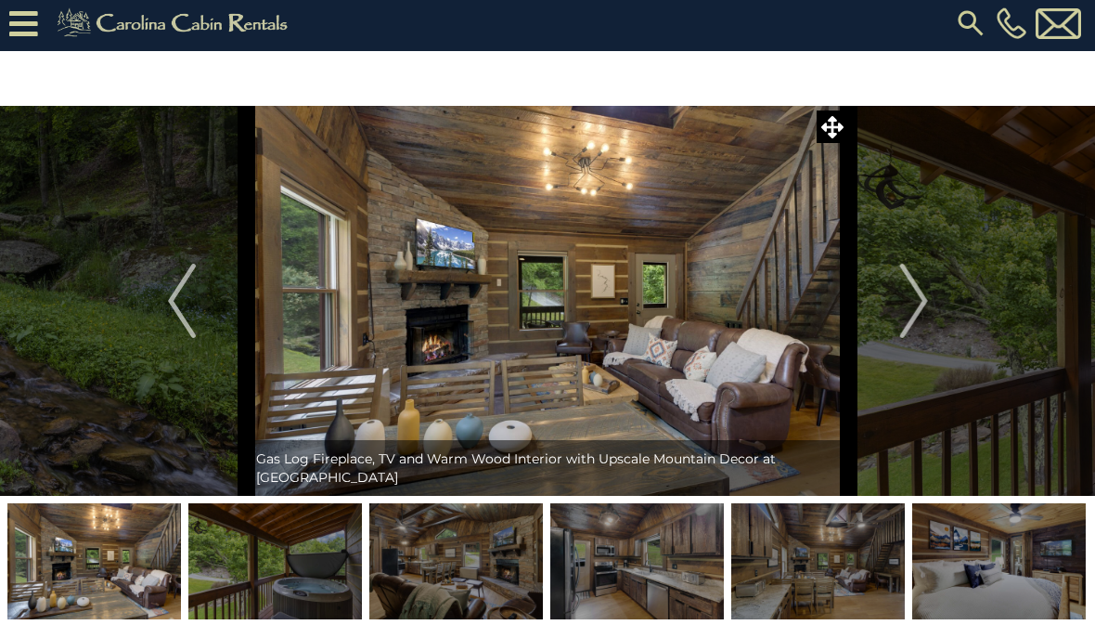
click at [922, 304] on img "Next" at bounding box center [913, 301] width 28 height 74
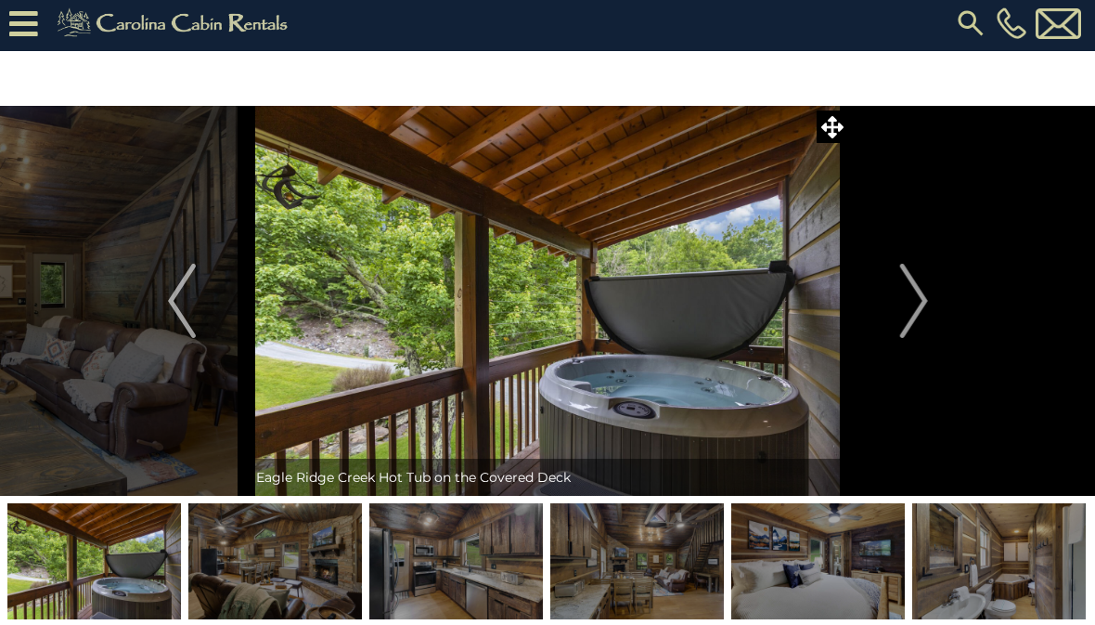
click at [926, 310] on img "Next" at bounding box center [913, 301] width 28 height 74
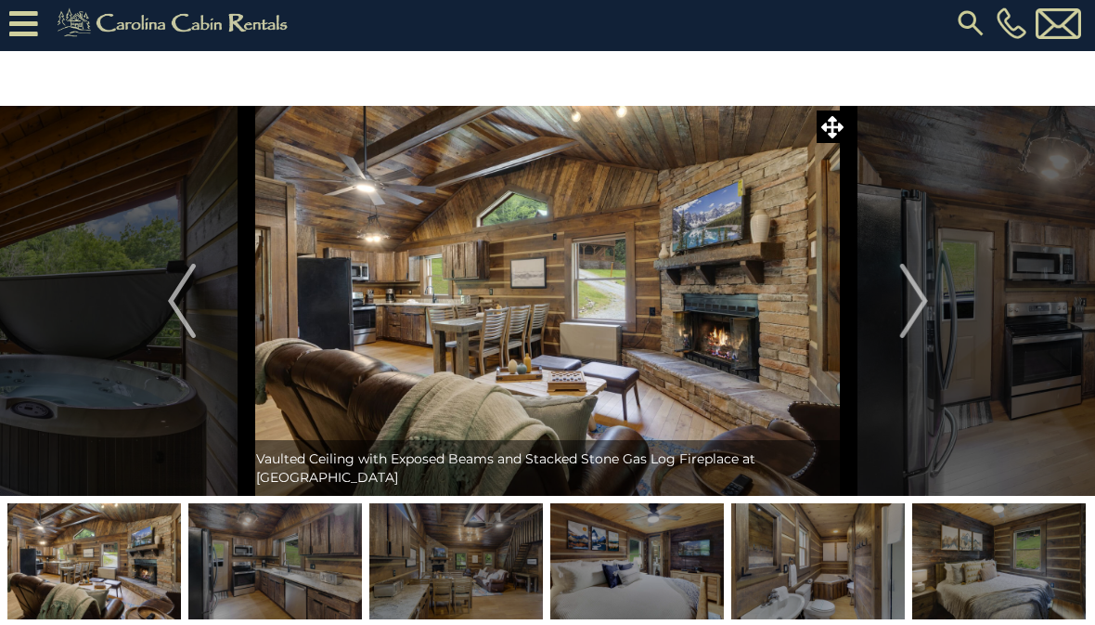
click at [918, 308] on img "Next" at bounding box center [913, 301] width 28 height 74
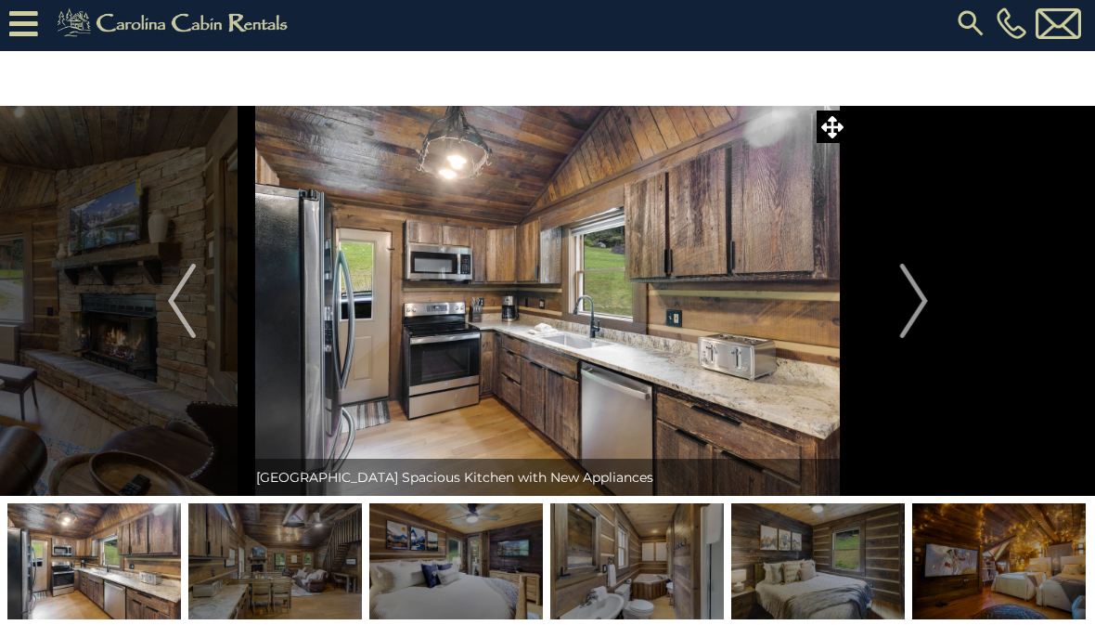
click at [922, 314] on img "Next" at bounding box center [913, 301] width 28 height 74
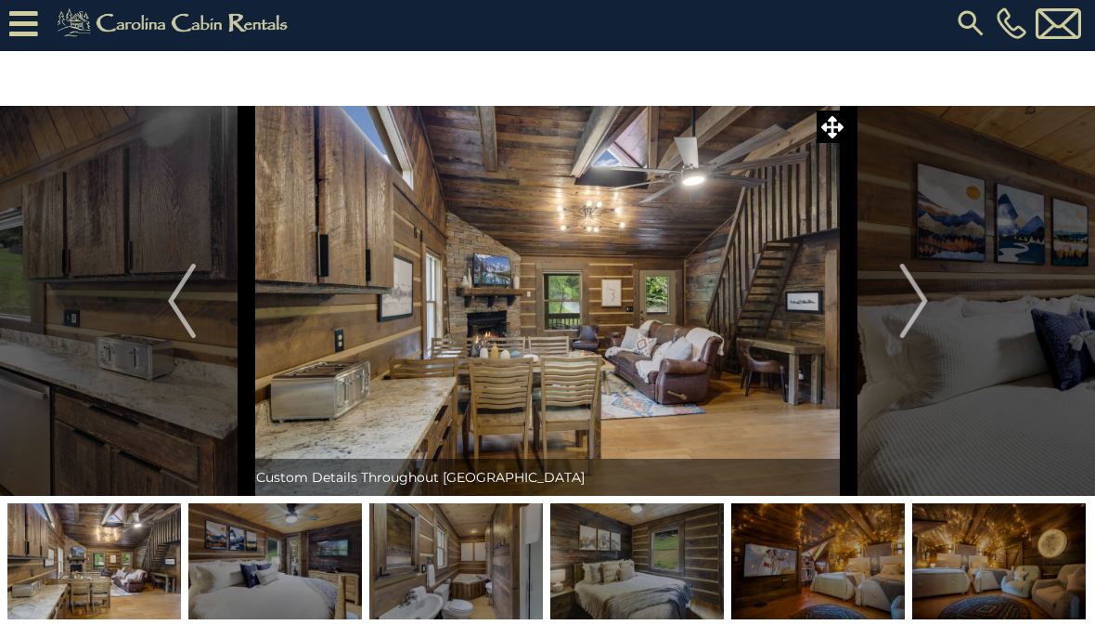
click at [918, 309] on img "Next" at bounding box center [913, 301] width 28 height 74
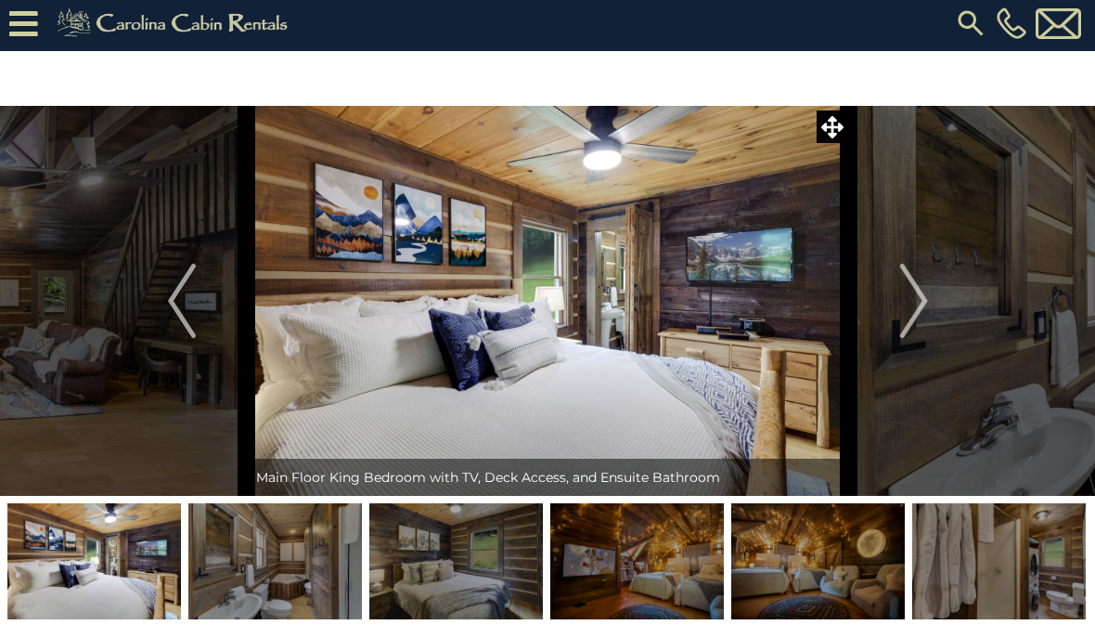
click at [915, 318] on img "Next" at bounding box center [913, 301] width 28 height 74
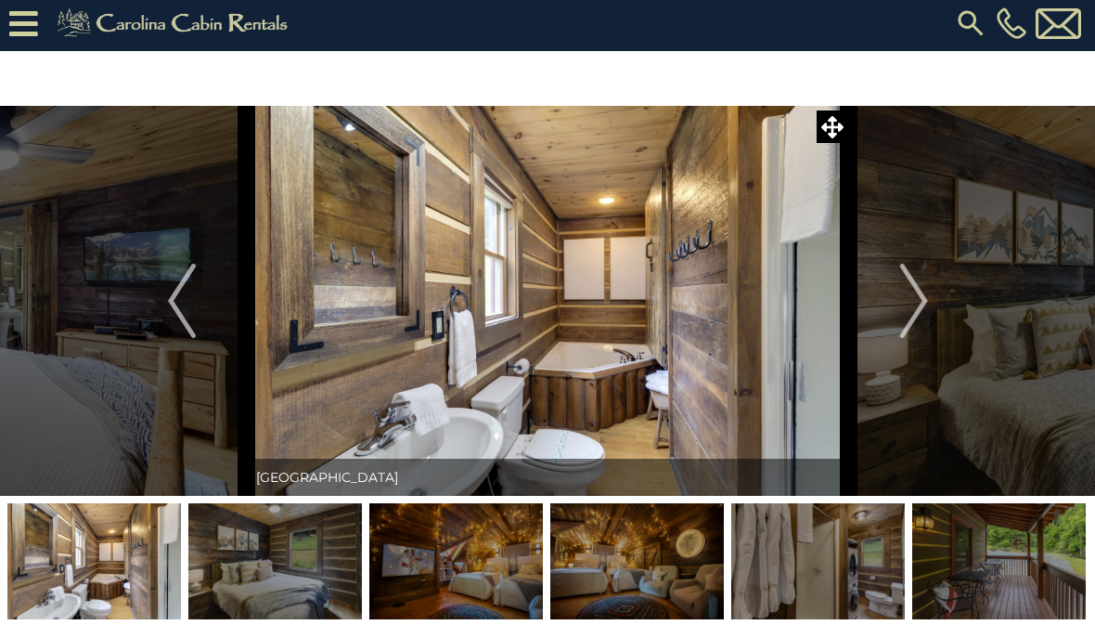
click at [922, 312] on img "Next" at bounding box center [913, 301] width 28 height 74
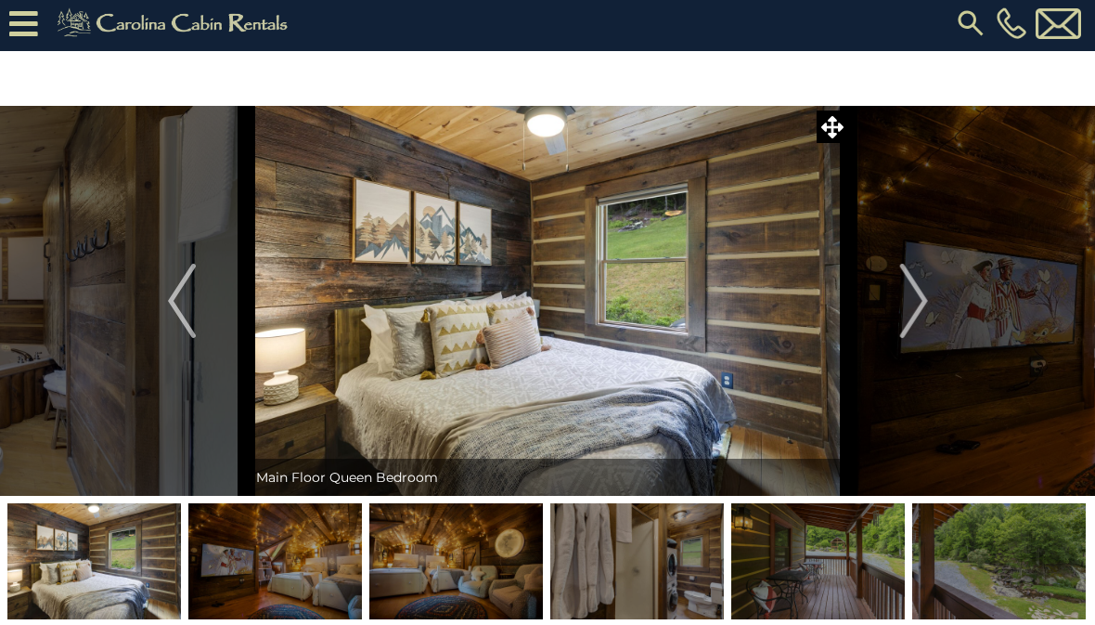
click at [921, 302] on img "Next" at bounding box center [913, 301] width 28 height 74
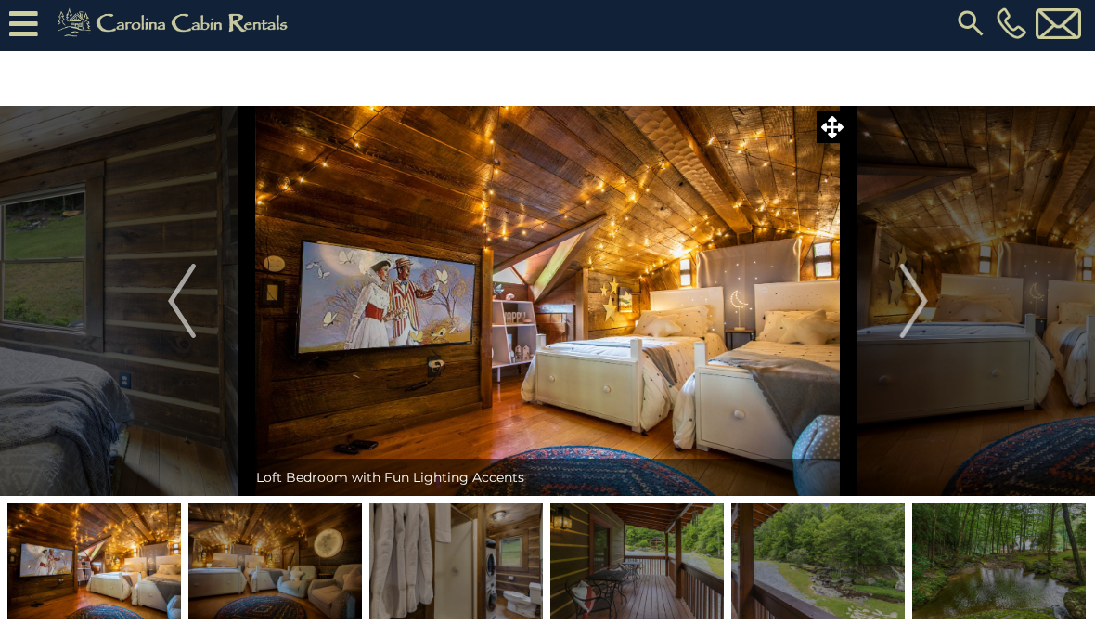
click at [910, 308] on img "Next" at bounding box center [913, 301] width 28 height 74
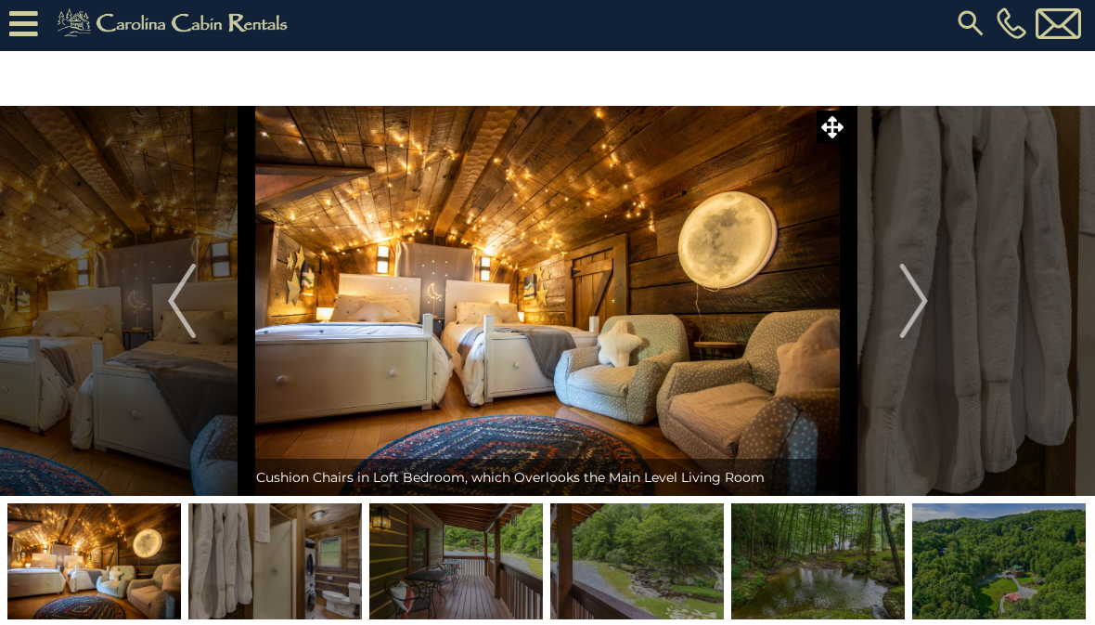
click at [909, 311] on img "Next" at bounding box center [913, 301] width 28 height 74
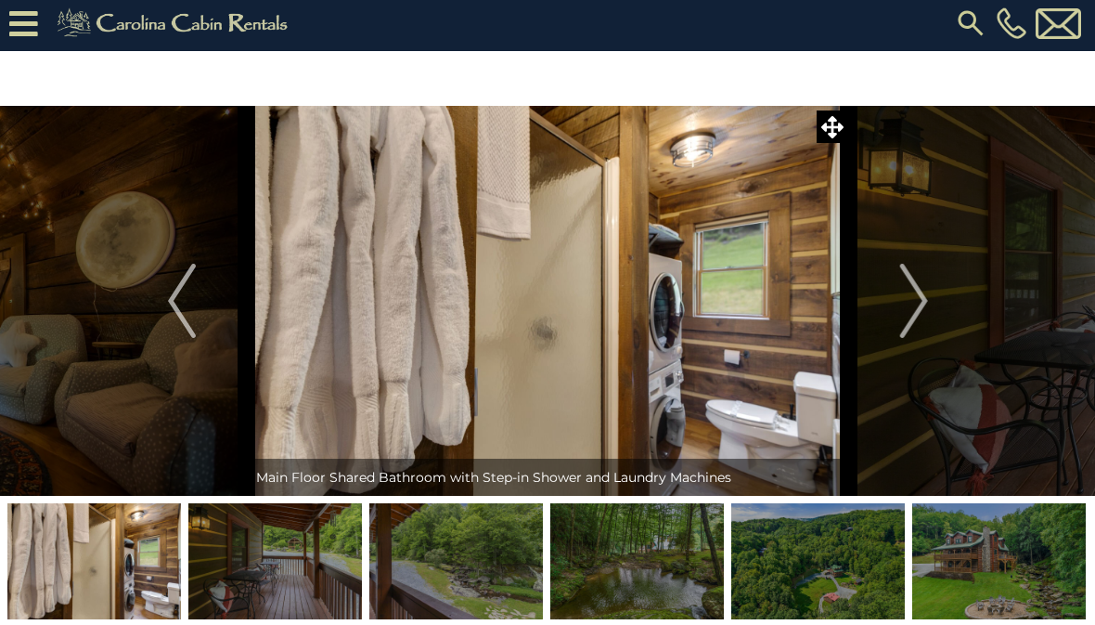
click at [922, 313] on img "Next" at bounding box center [913, 301] width 28 height 74
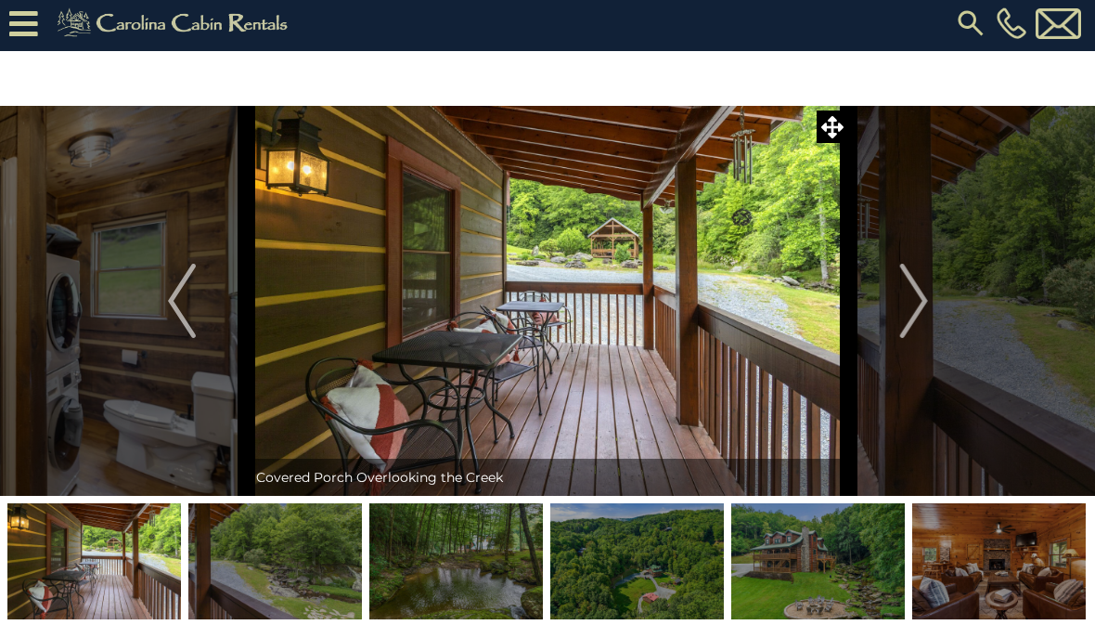
click at [919, 310] on img "Next" at bounding box center [913, 301] width 28 height 74
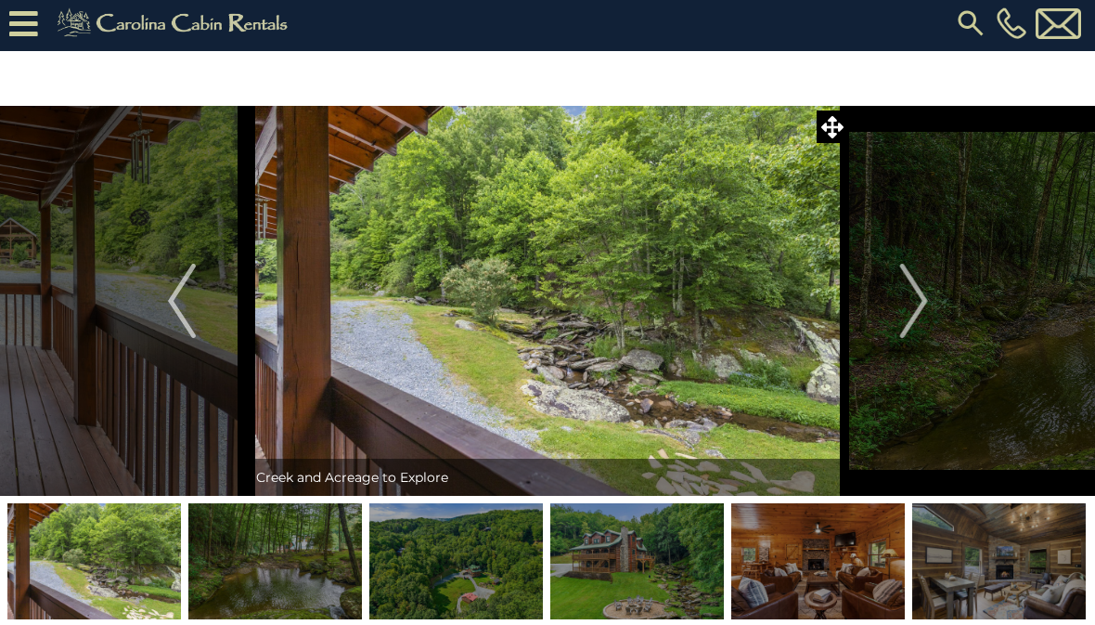
click at [919, 312] on img "Next" at bounding box center [913, 301] width 28 height 74
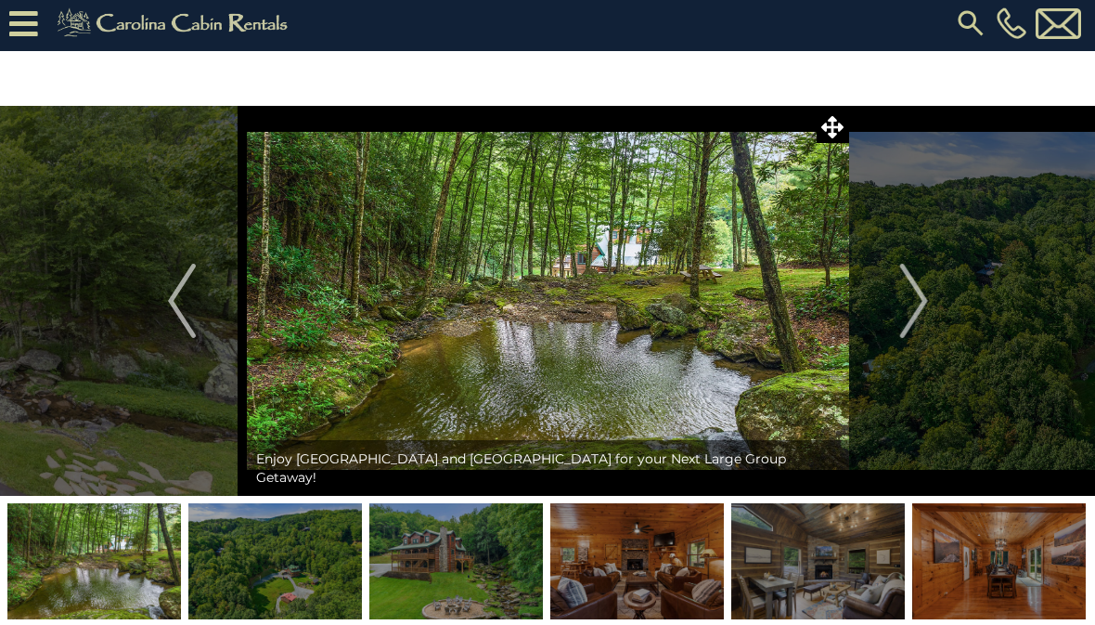
click at [916, 318] on img "Next" at bounding box center [913, 301] width 28 height 74
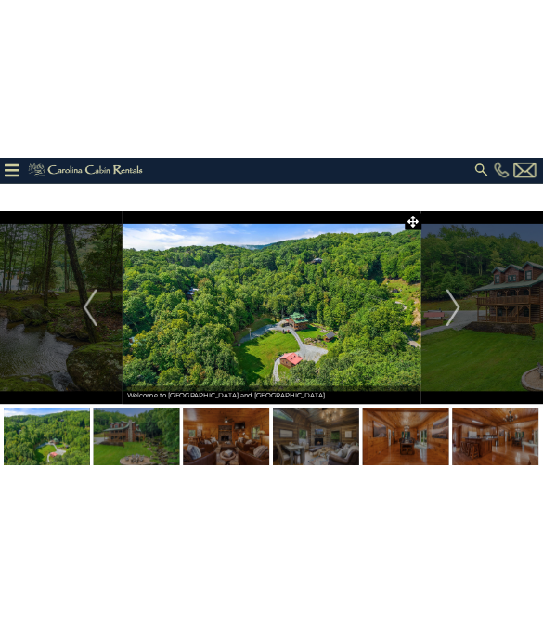
scroll to position [0, 0]
